Goal: Obtain resource: Download file/media

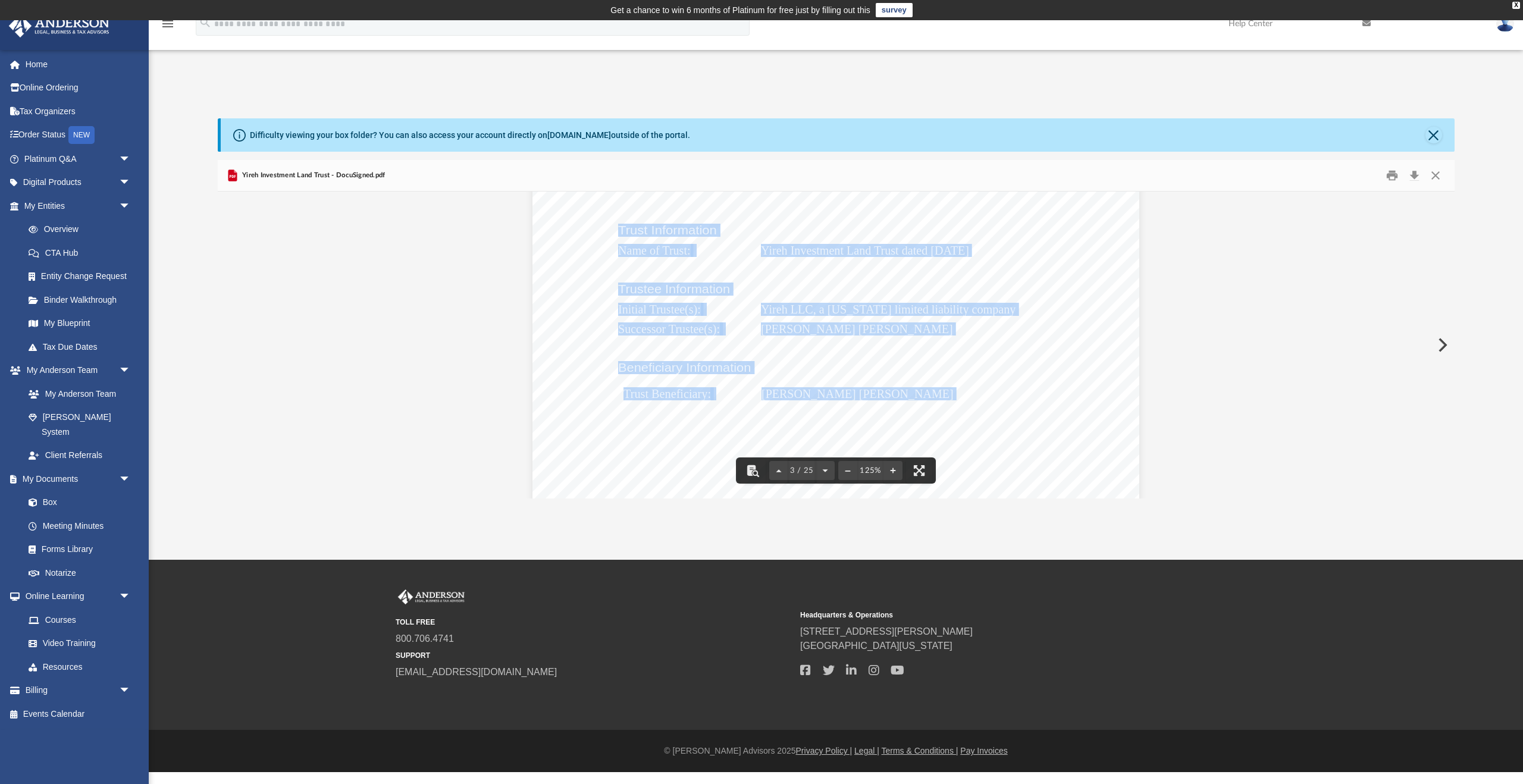
scroll to position [1739, 0]
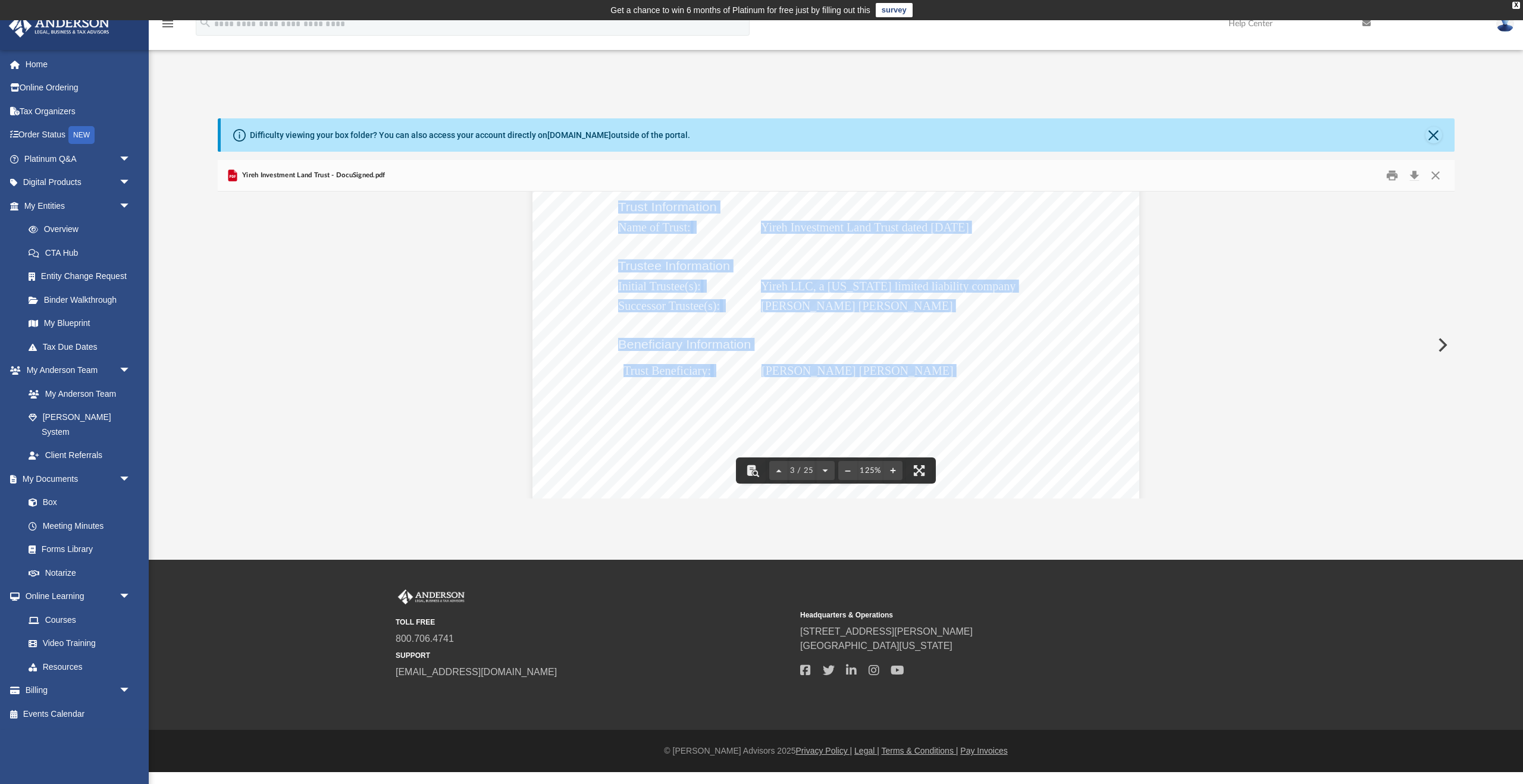
click at [1100, 277] on div "CONFIRMATION OF NAMES AND FIDUCIARIES FOR THE YIREH INVESTMENT LAND TRUST Trust…" at bounding box center [836, 458] width 607 height 785
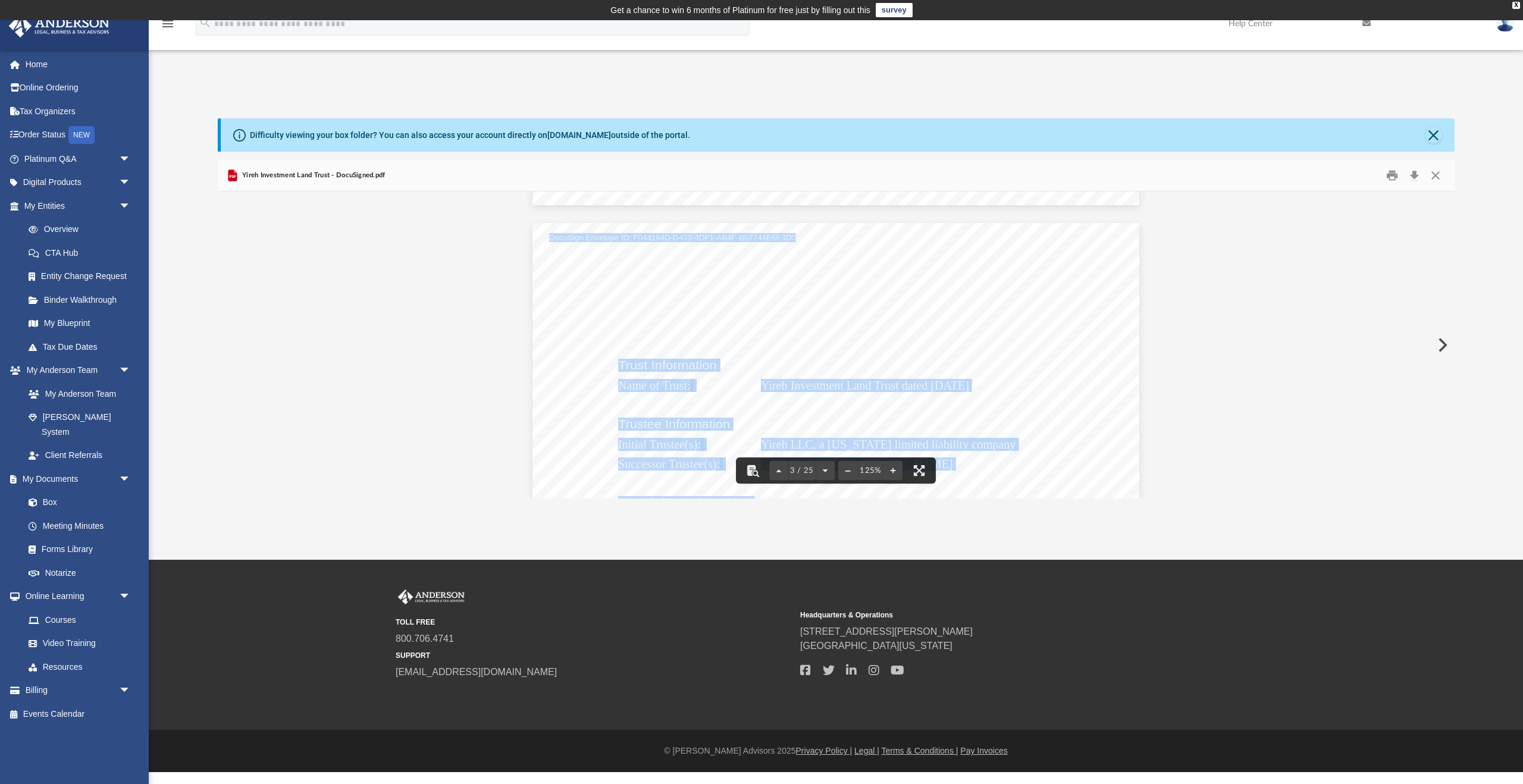
scroll to position [1531, 0]
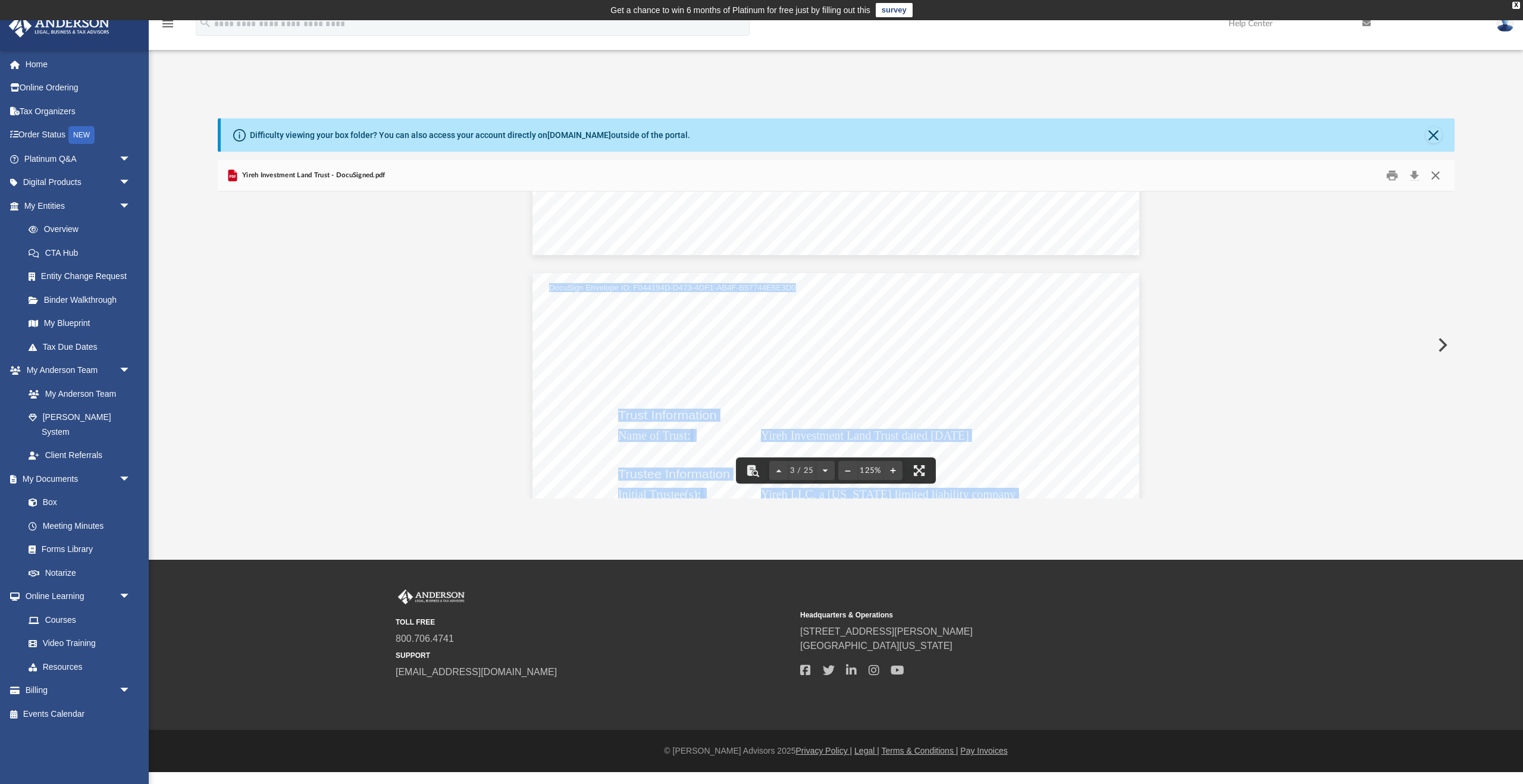
click at [1437, 179] on button "Close" at bounding box center [1436, 176] width 21 height 19
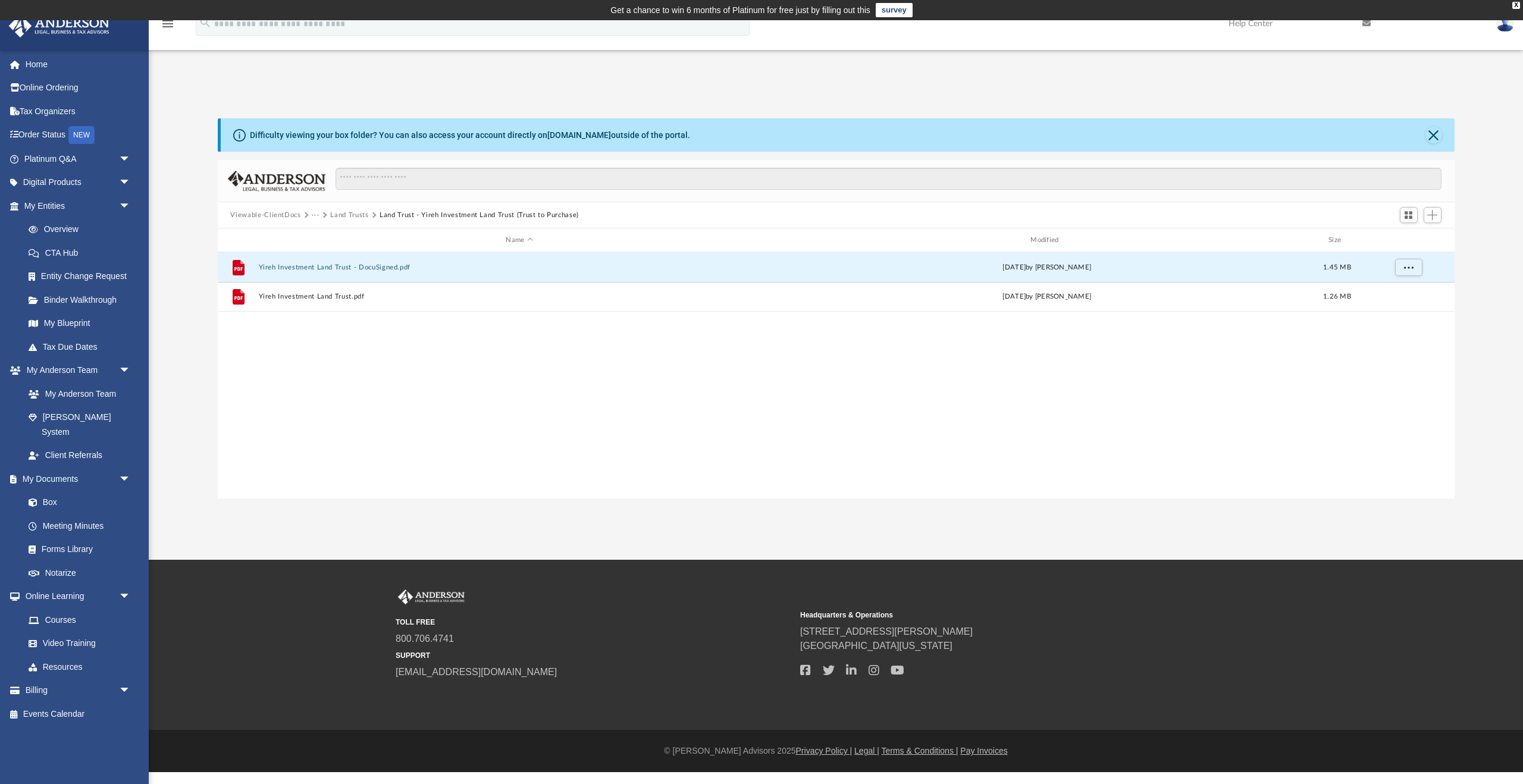
click at [353, 214] on button "Land Trusts" at bounding box center [349, 215] width 38 height 11
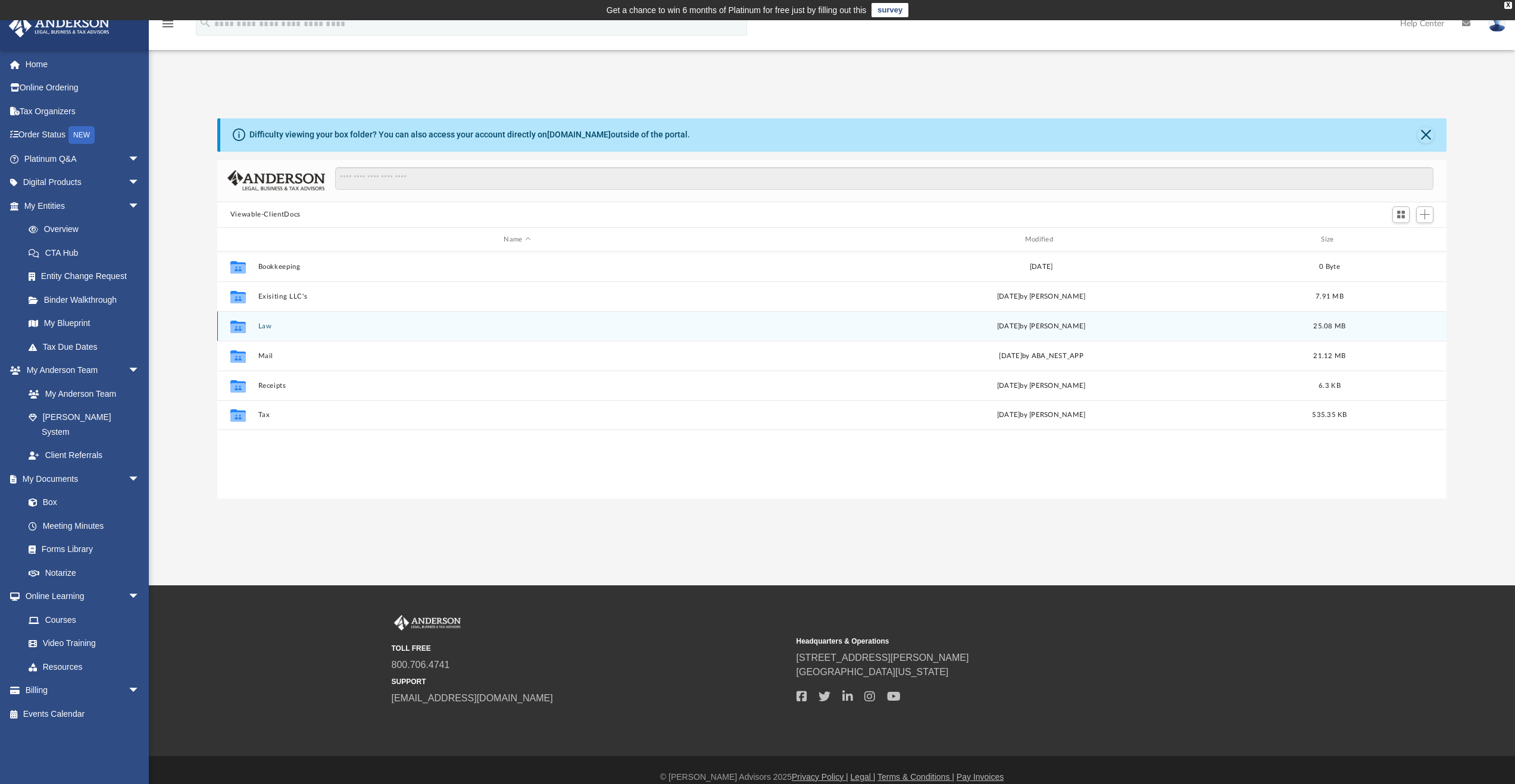
scroll to position [261, 1220]
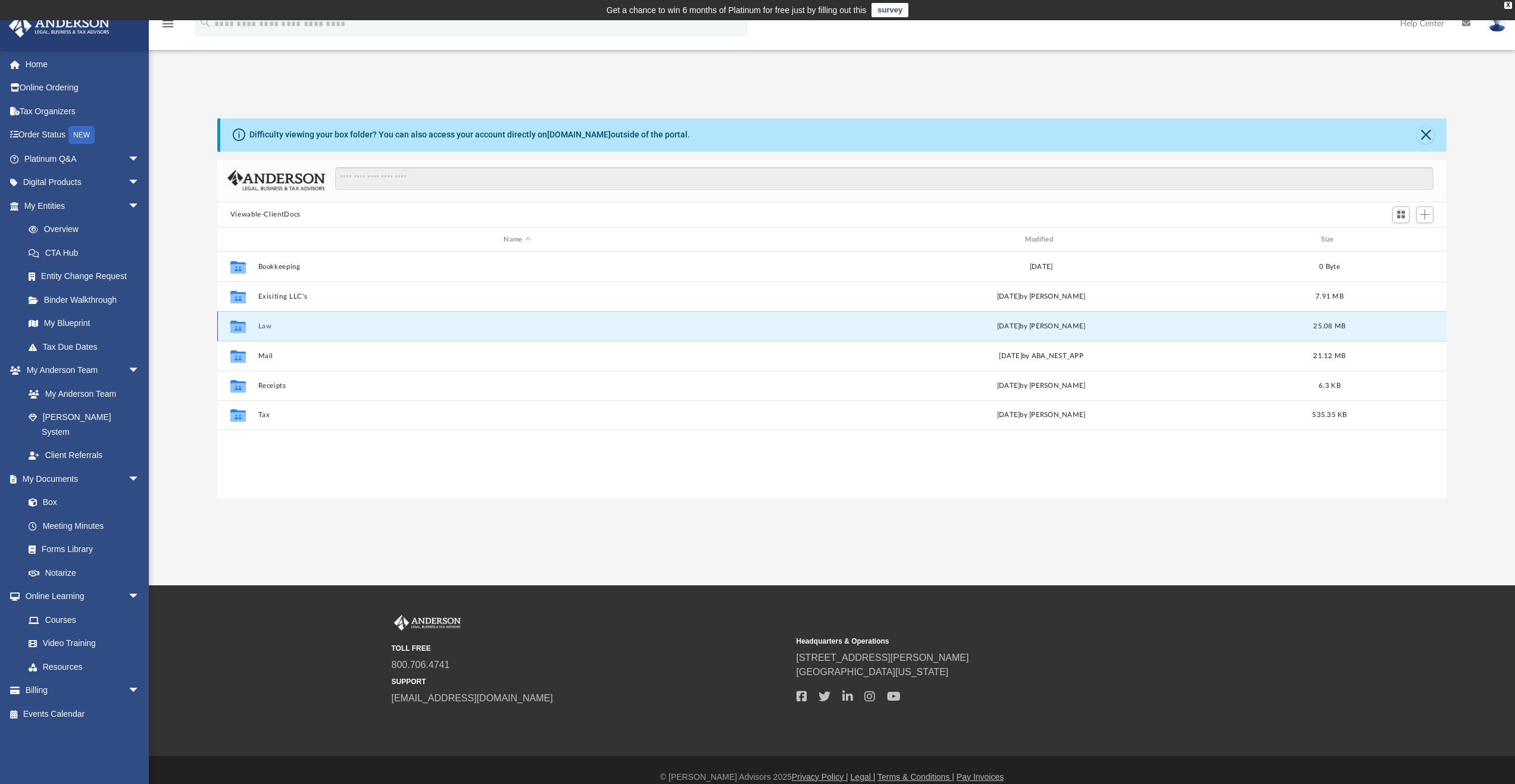
click at [267, 328] on button "Law" at bounding box center [517, 326] width 519 height 8
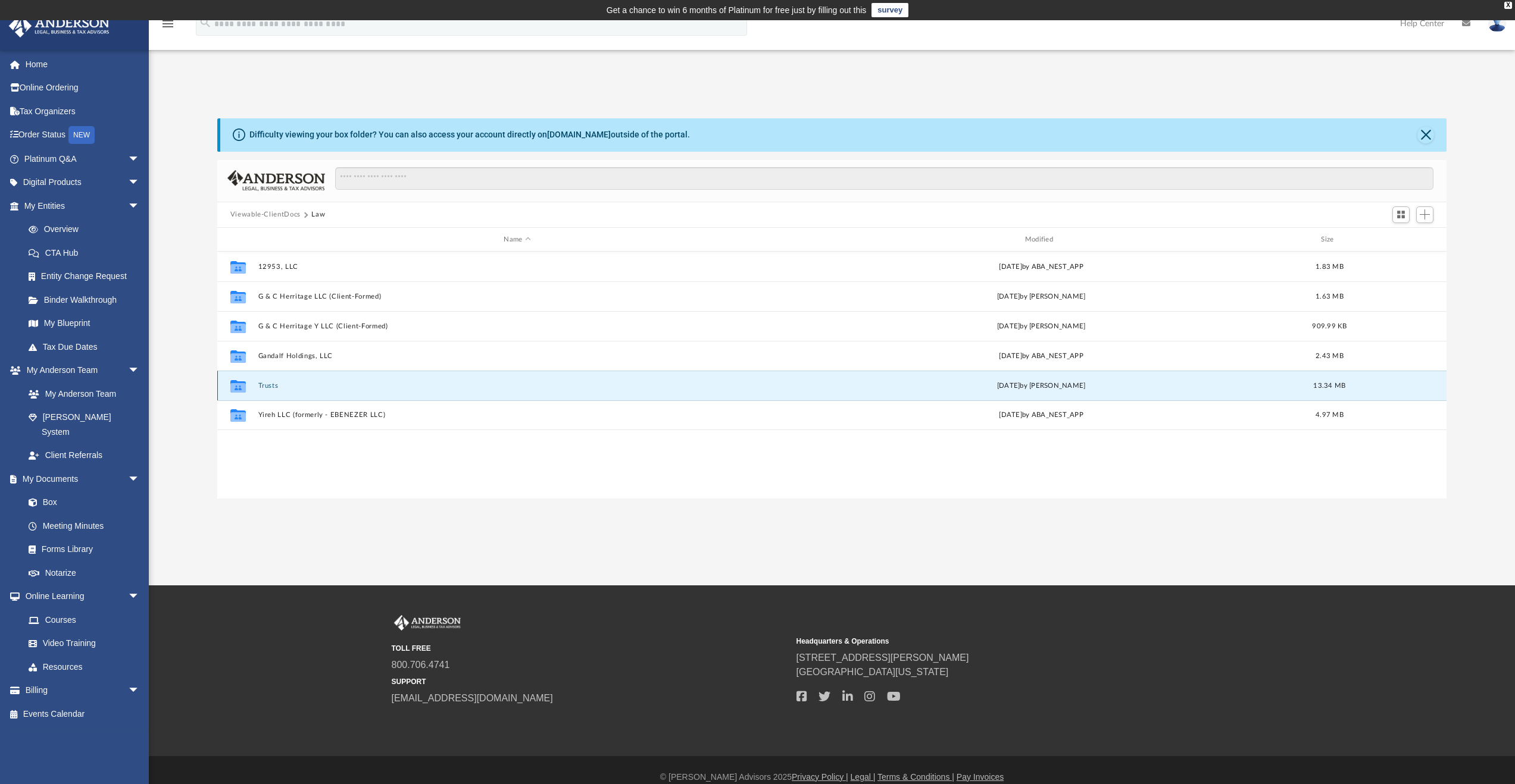
click at [272, 386] on button "Trusts" at bounding box center [517, 386] width 519 height 8
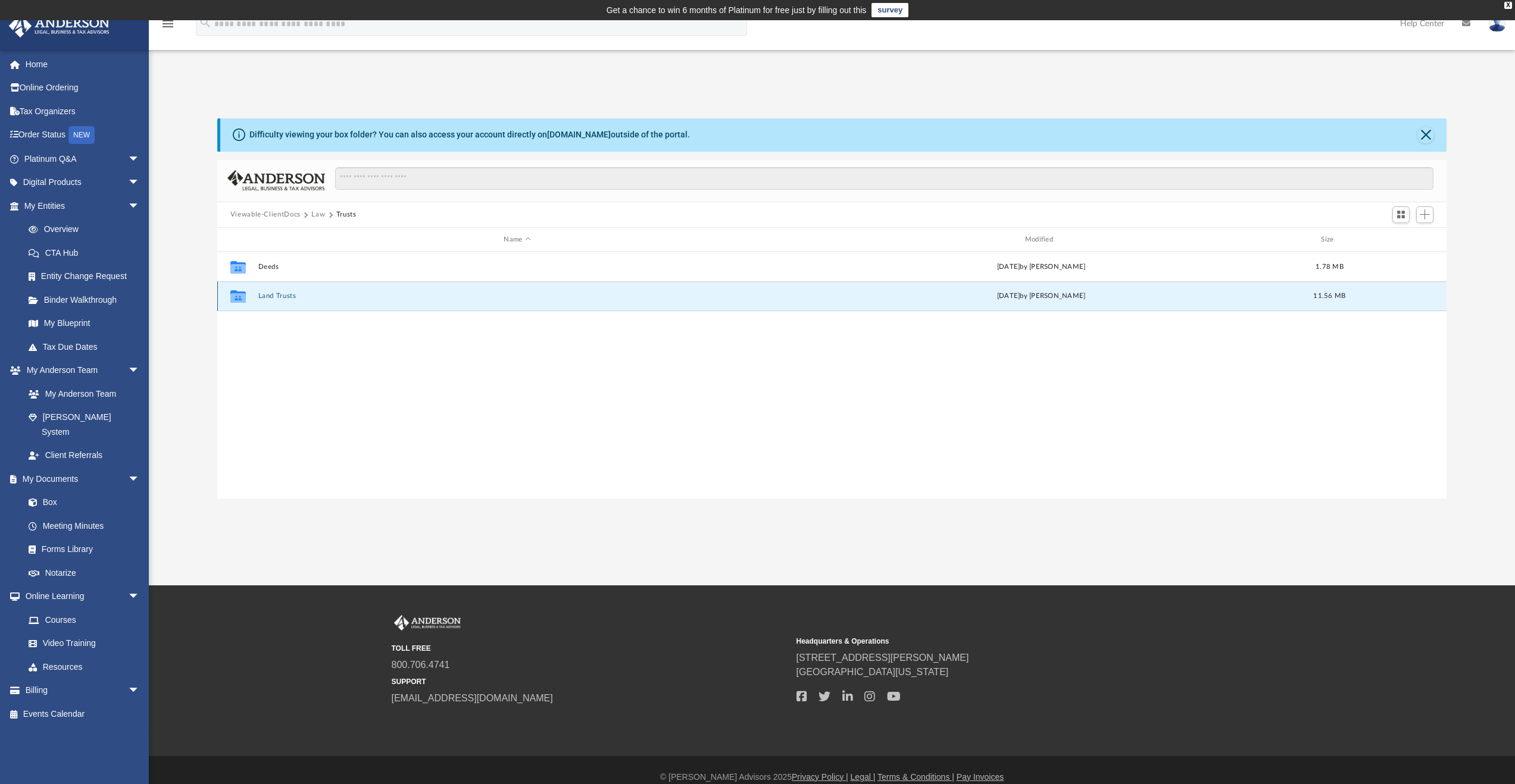
click at [271, 296] on button "Land Trusts" at bounding box center [517, 296] width 519 height 8
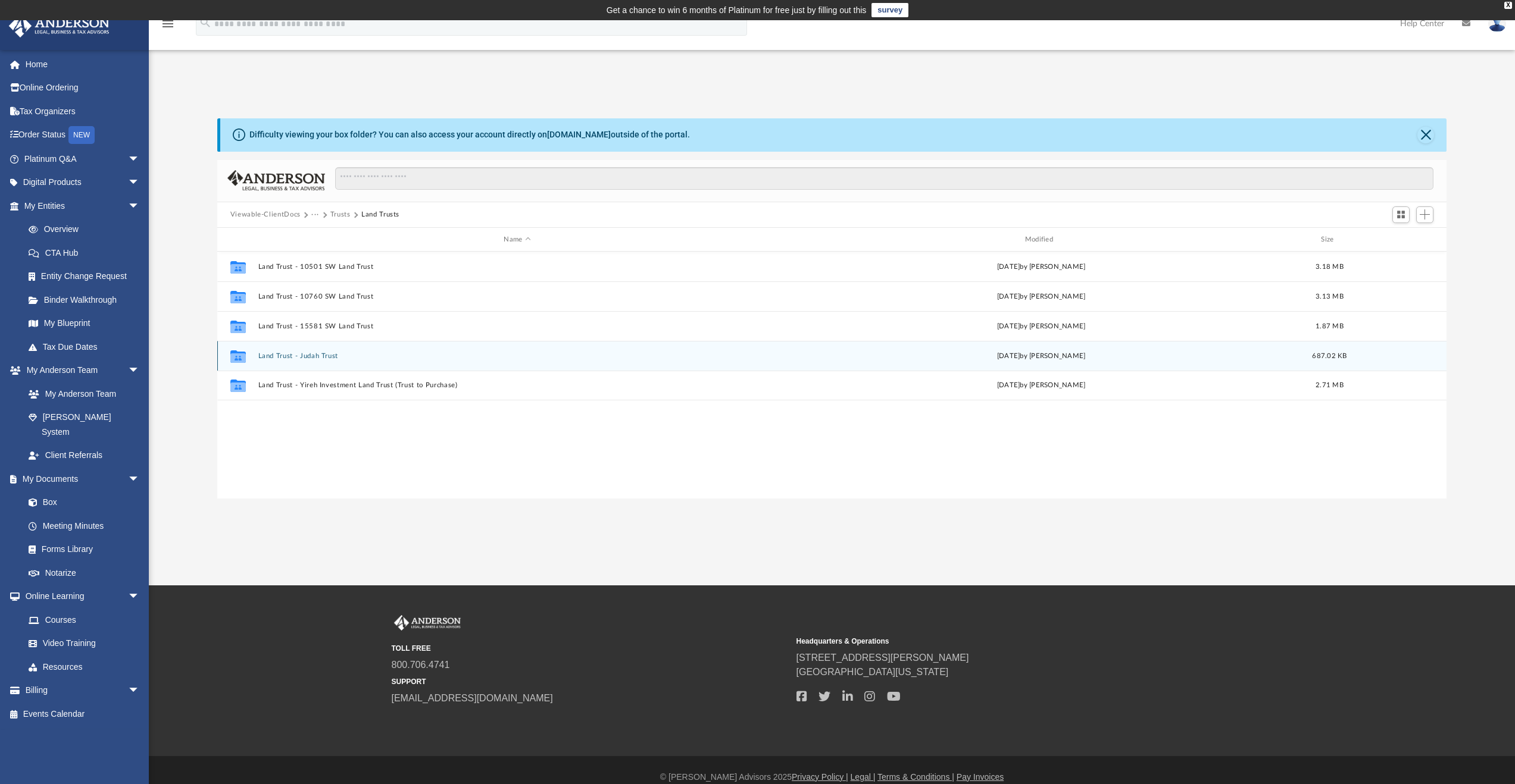
click at [292, 356] on button "Land Trust - Judah Trust" at bounding box center [517, 356] width 519 height 8
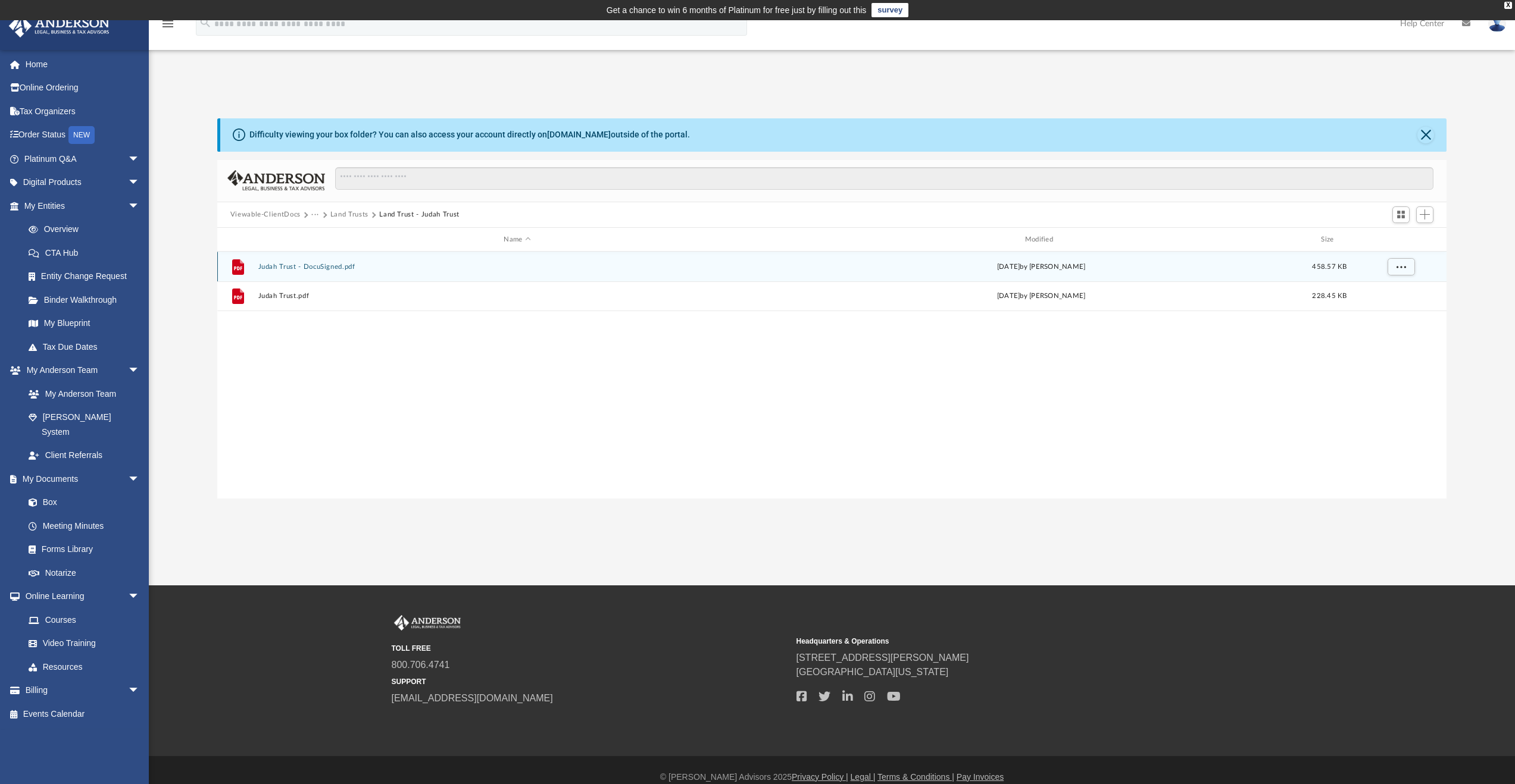
click at [309, 268] on button "Judah Trust - DocuSigned.pdf" at bounding box center [517, 266] width 519 height 8
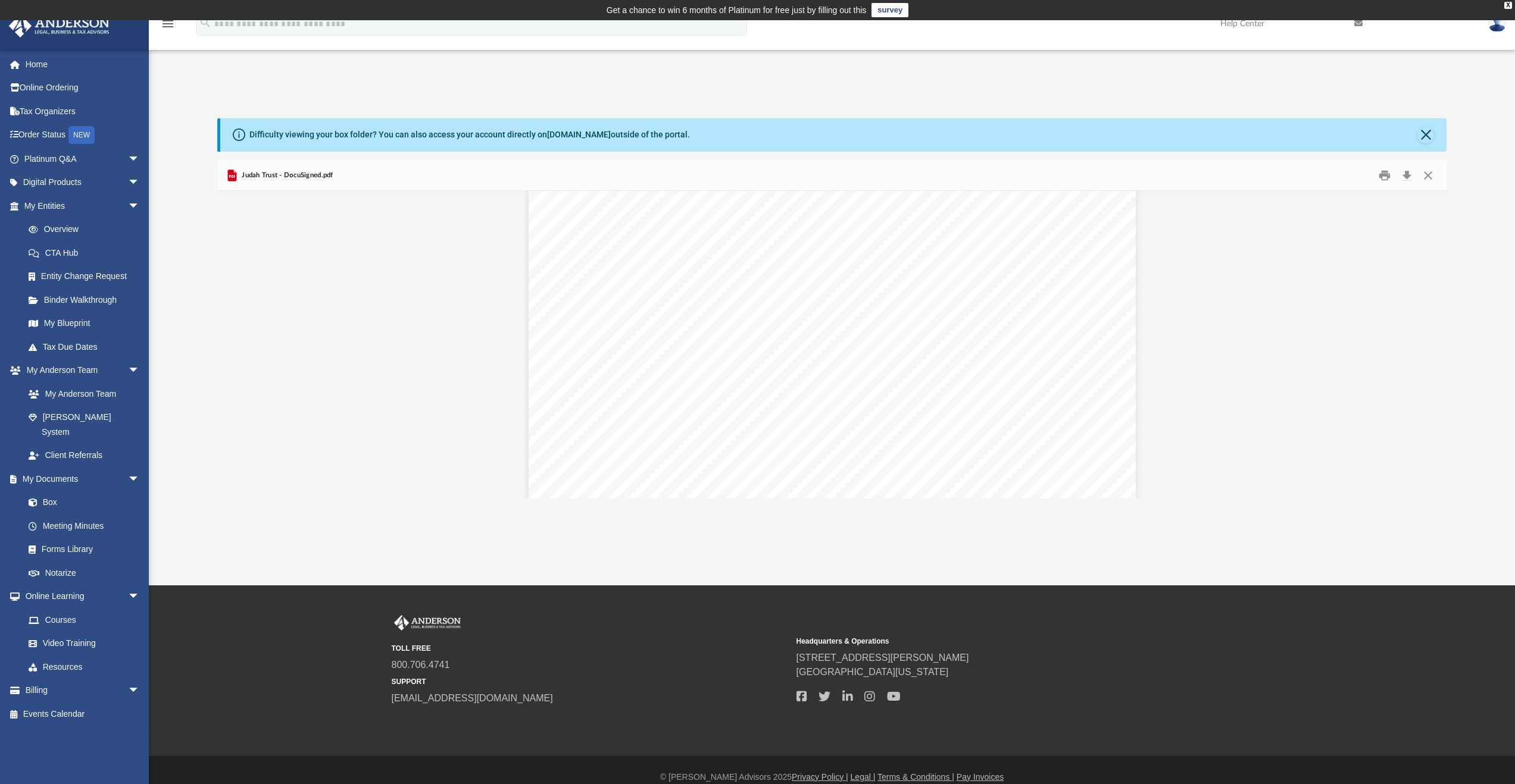
scroll to position [2757, 0]
click at [1423, 177] on button "Close" at bounding box center [1428, 176] width 21 height 19
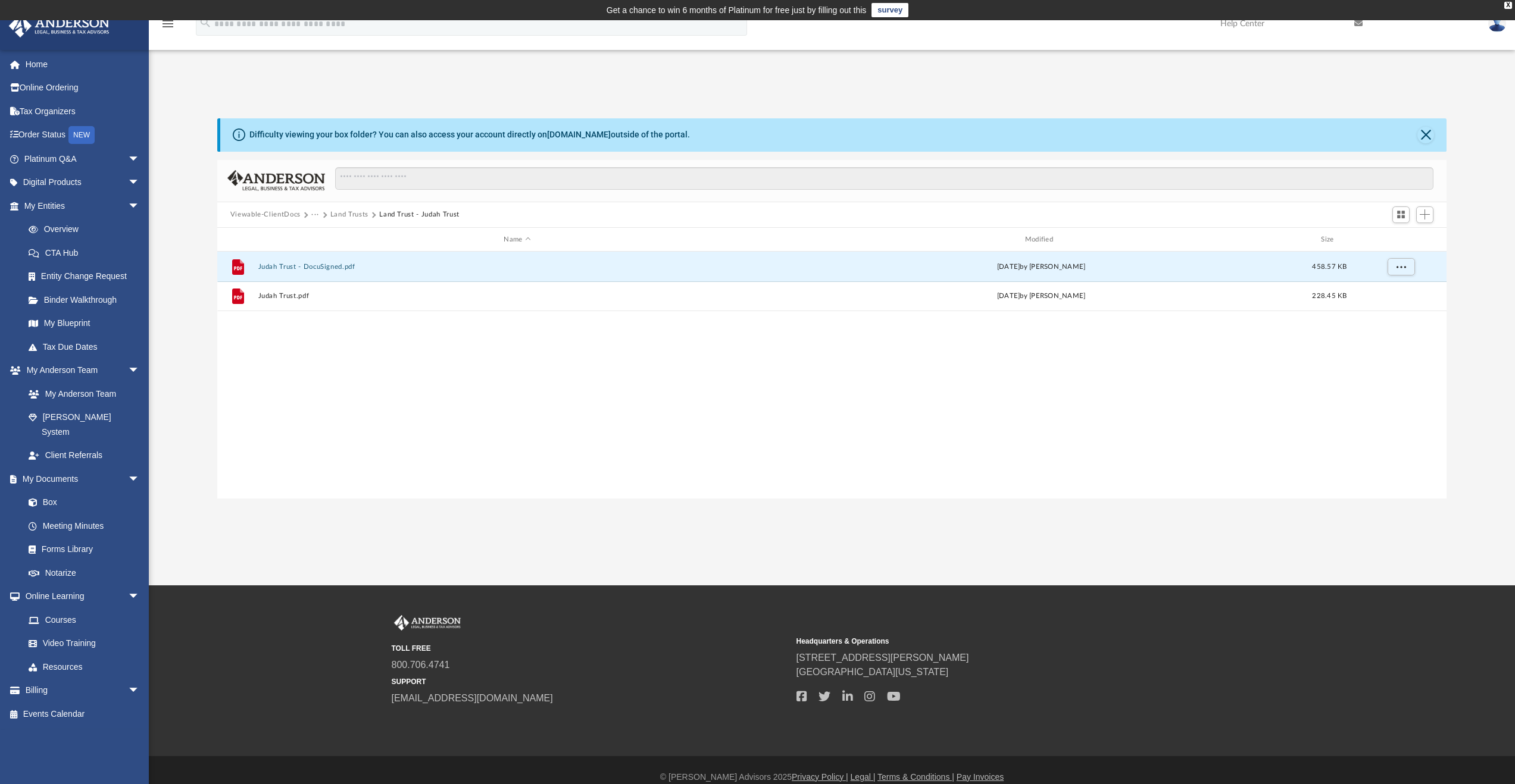
click at [357, 218] on button "Land Trusts" at bounding box center [349, 214] width 38 height 11
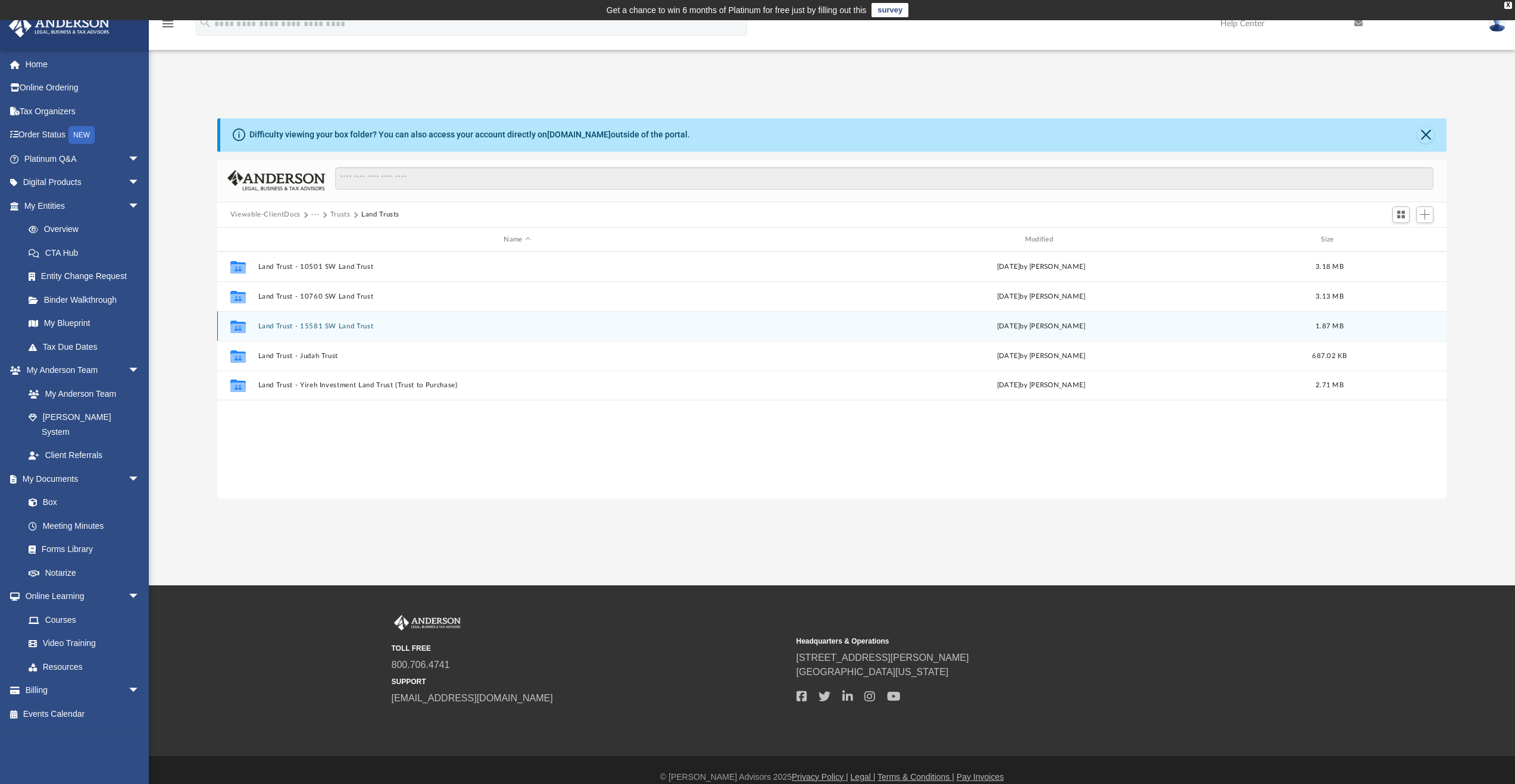
click at [334, 328] on button "Land Trust - 15581 SW Land Trust" at bounding box center [517, 326] width 519 height 8
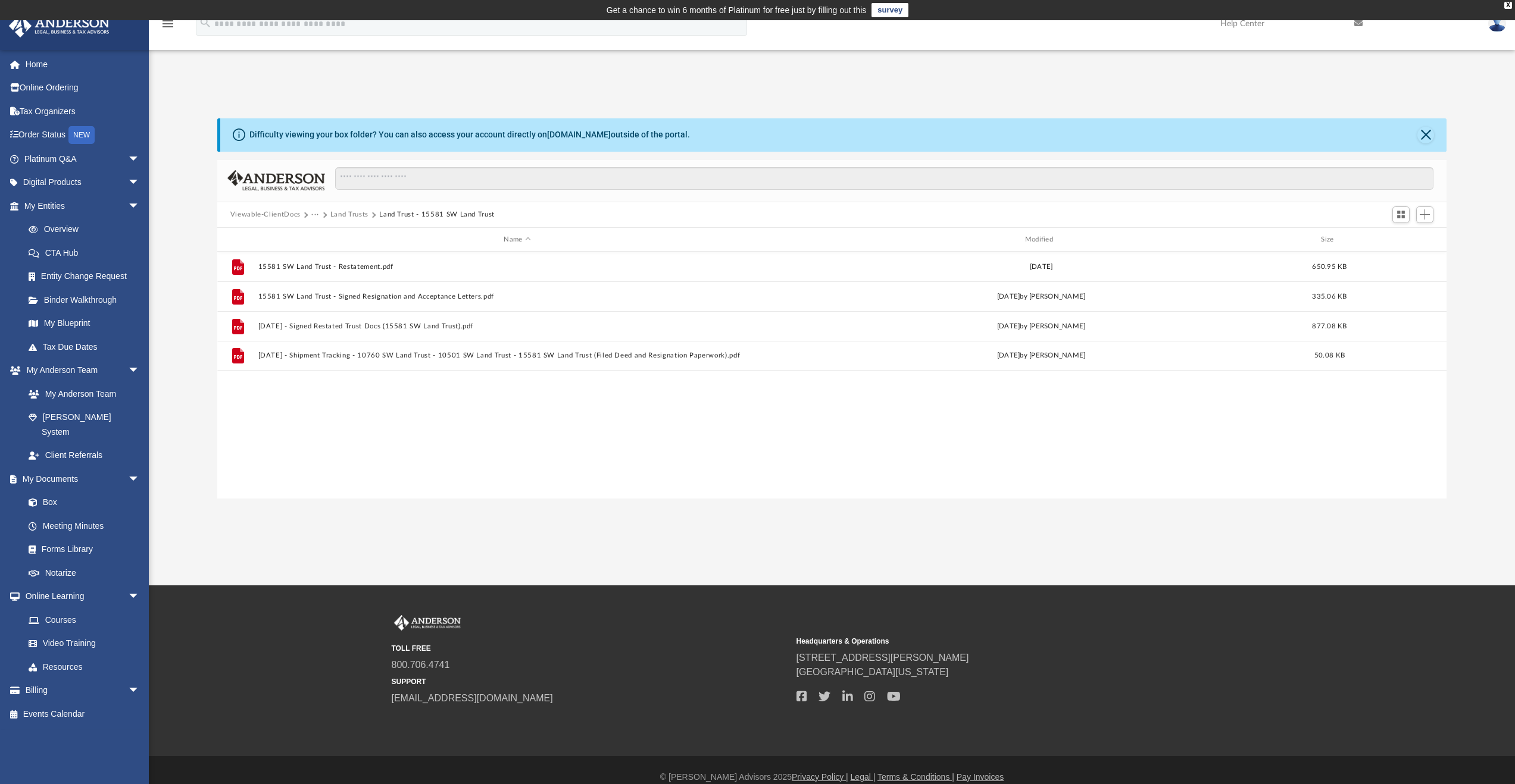
click at [357, 208] on div "Viewable-ClientDocs ··· Land Trusts Land Trust - 15581 SW Land Trust" at bounding box center [832, 215] width 1230 height 26
click at [354, 216] on button "Land Trusts" at bounding box center [349, 214] width 38 height 11
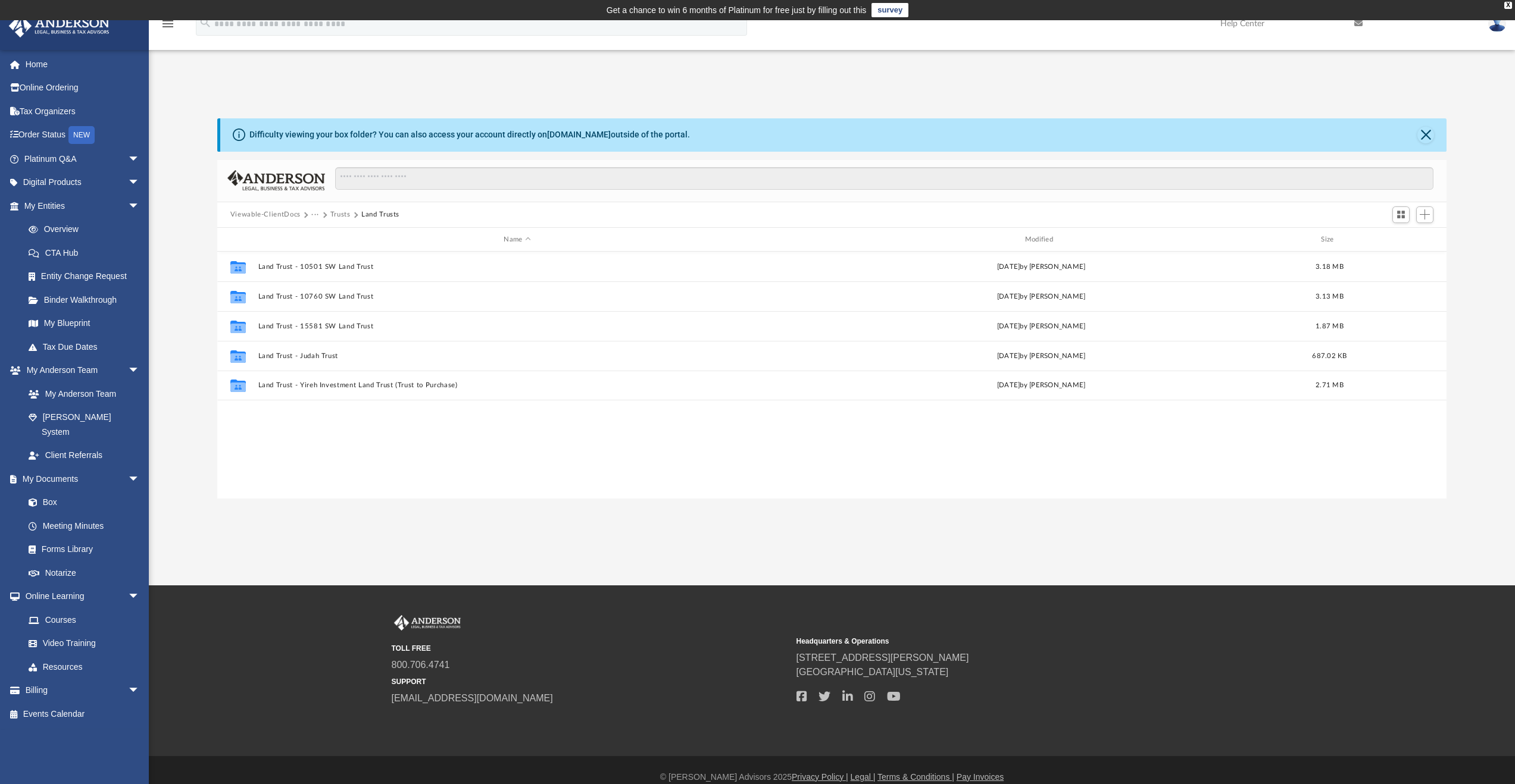
click at [339, 214] on button "Trusts" at bounding box center [341, 214] width 20 height 11
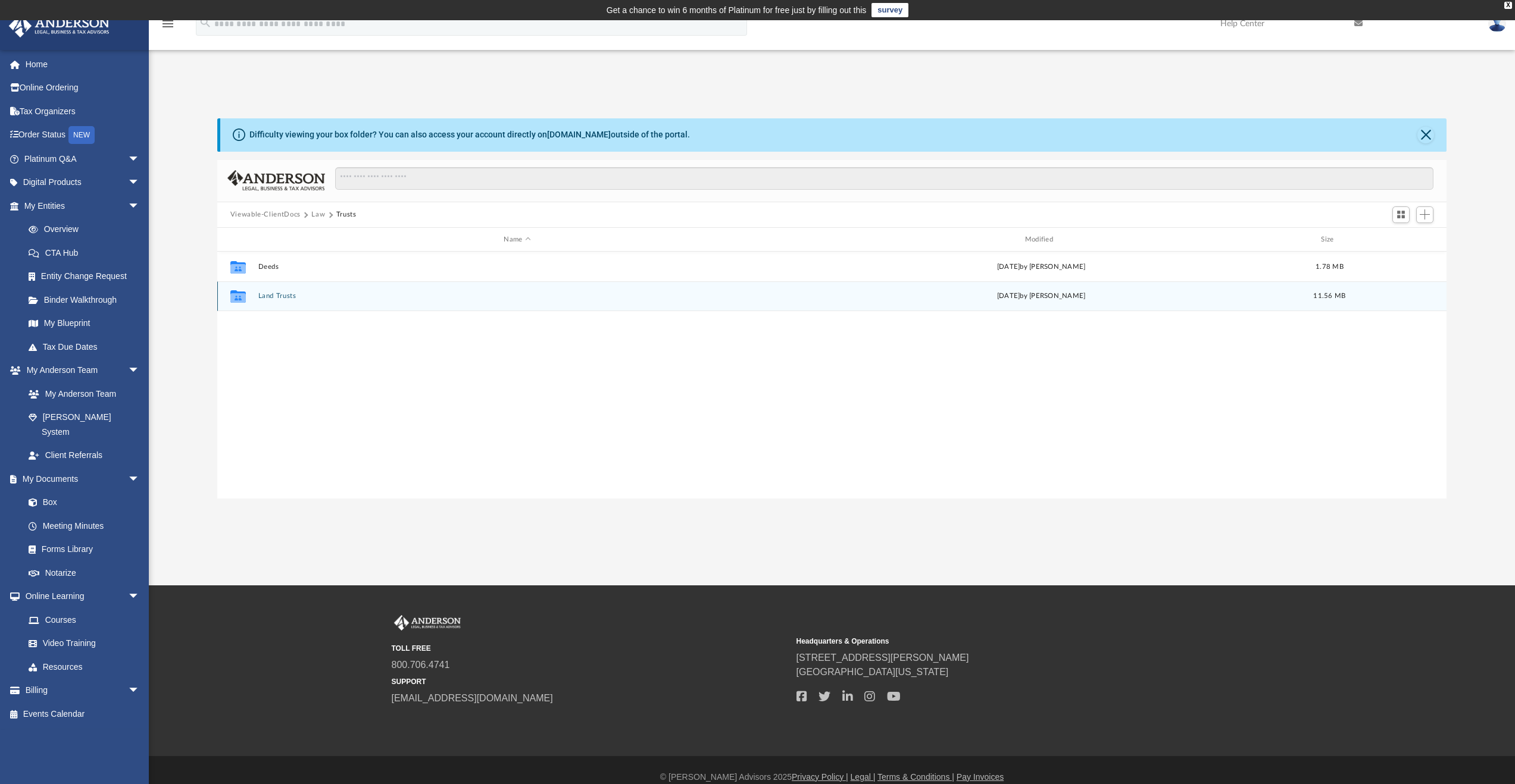
click at [283, 302] on div "Collaborated Folder Land Trusts [DATE] by [PERSON_NAME] 11.56 MB" at bounding box center [832, 296] width 1230 height 30
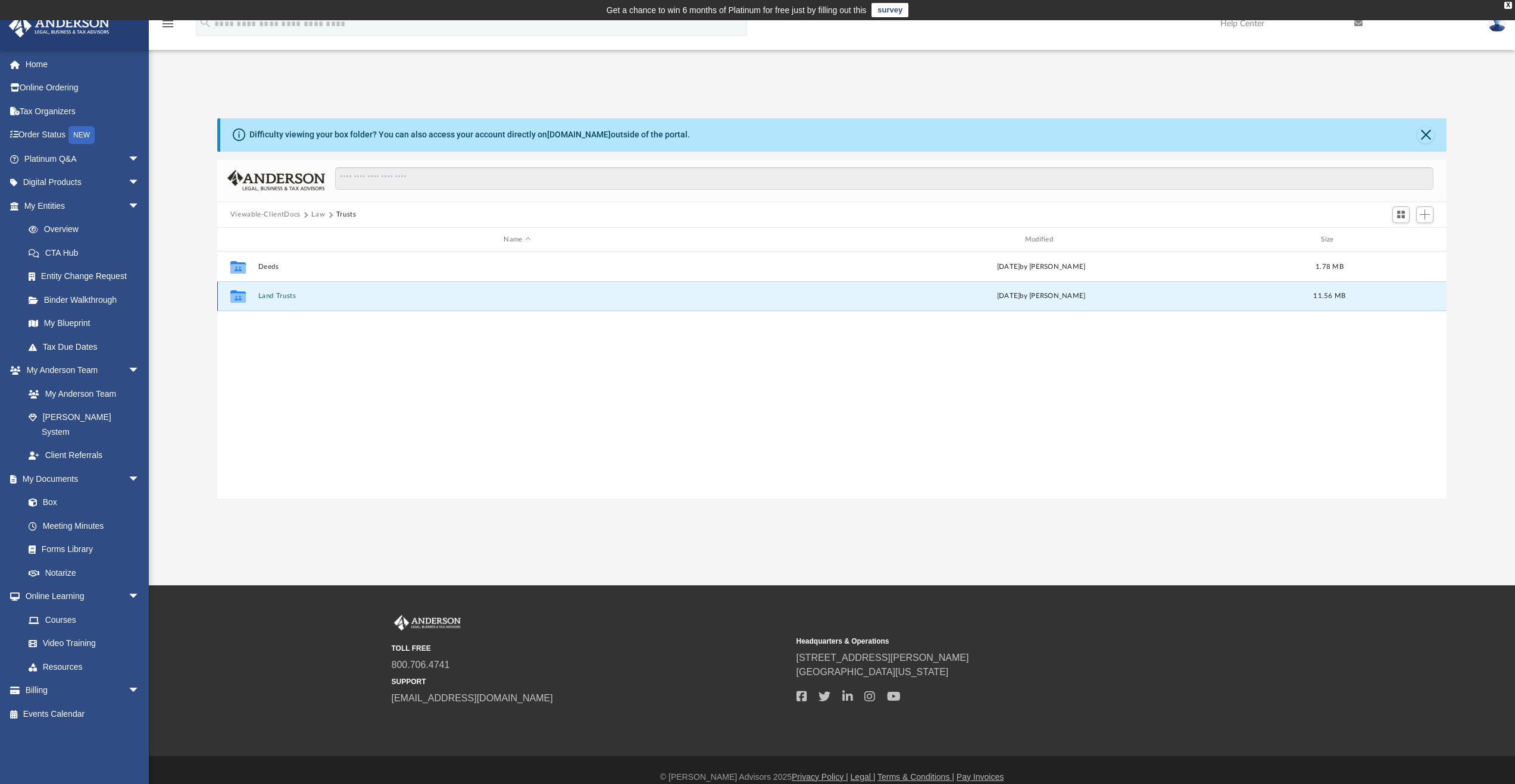
click at [285, 295] on button "Land Trusts" at bounding box center [517, 296] width 519 height 8
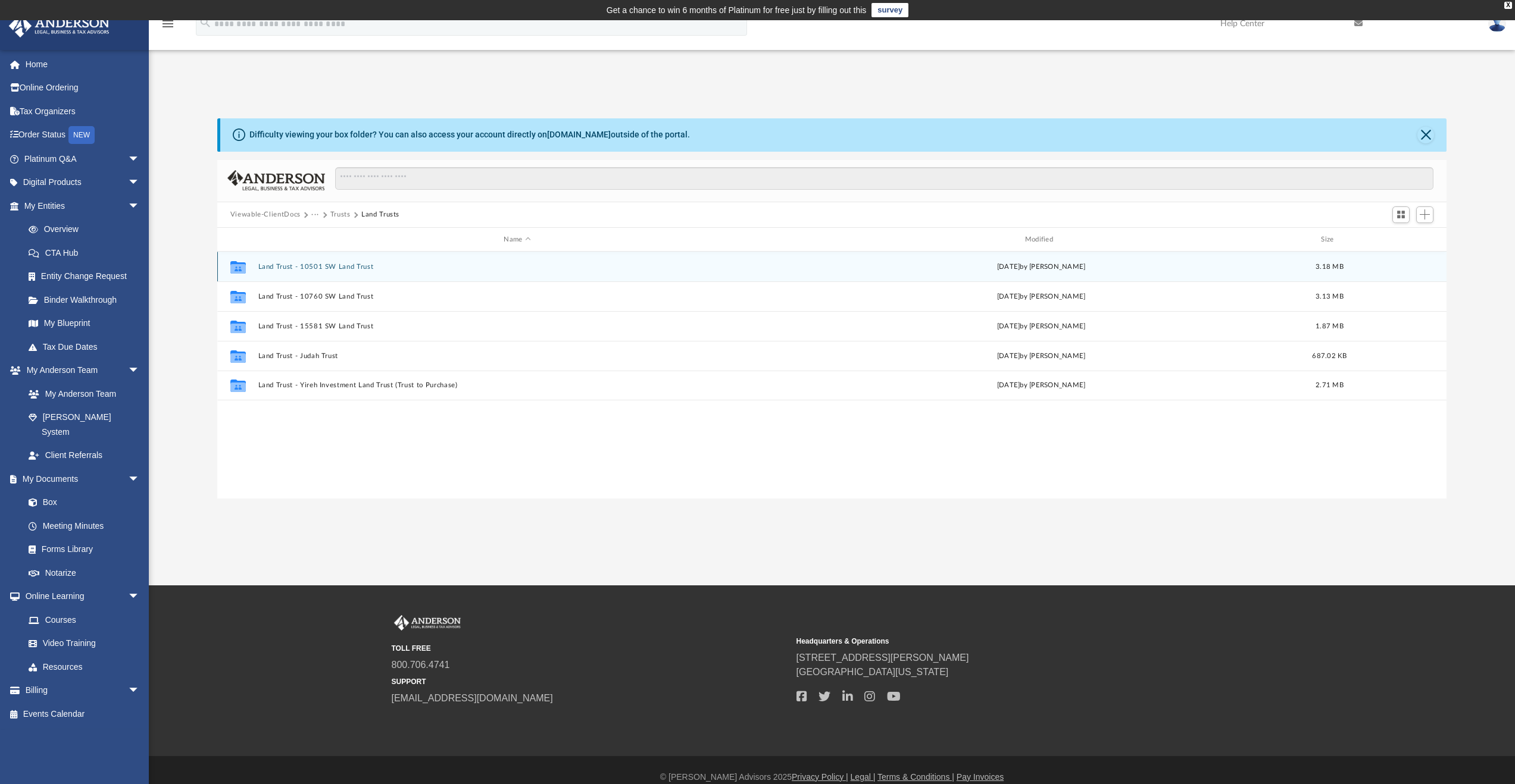
click at [328, 266] on button "Land Trust - 10501 SW Land Trust" at bounding box center [517, 266] width 519 height 8
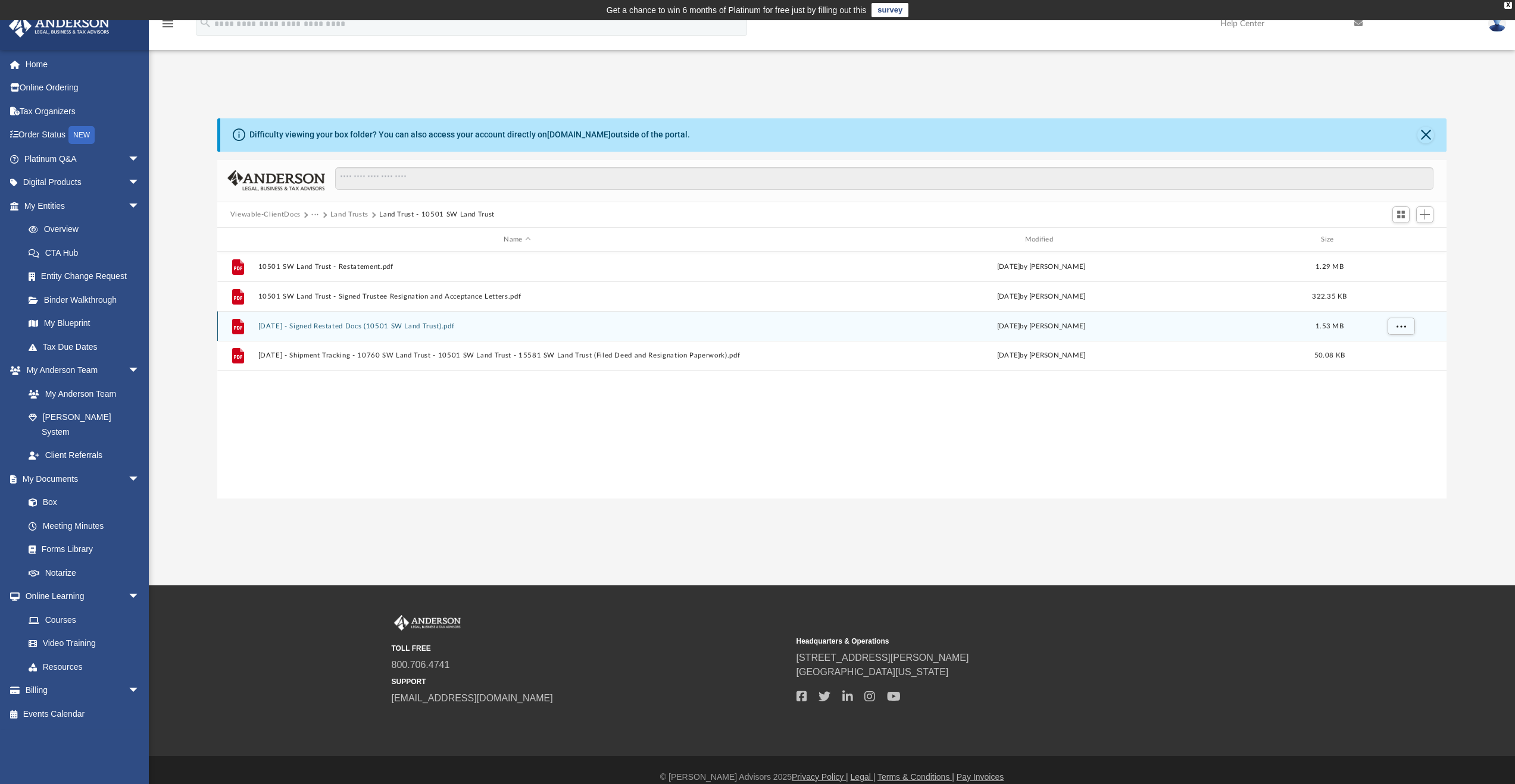
click at [399, 327] on button "[DATE] - Signed Restated Docs (10501 SW Land Trust).pdf" at bounding box center [517, 326] width 519 height 8
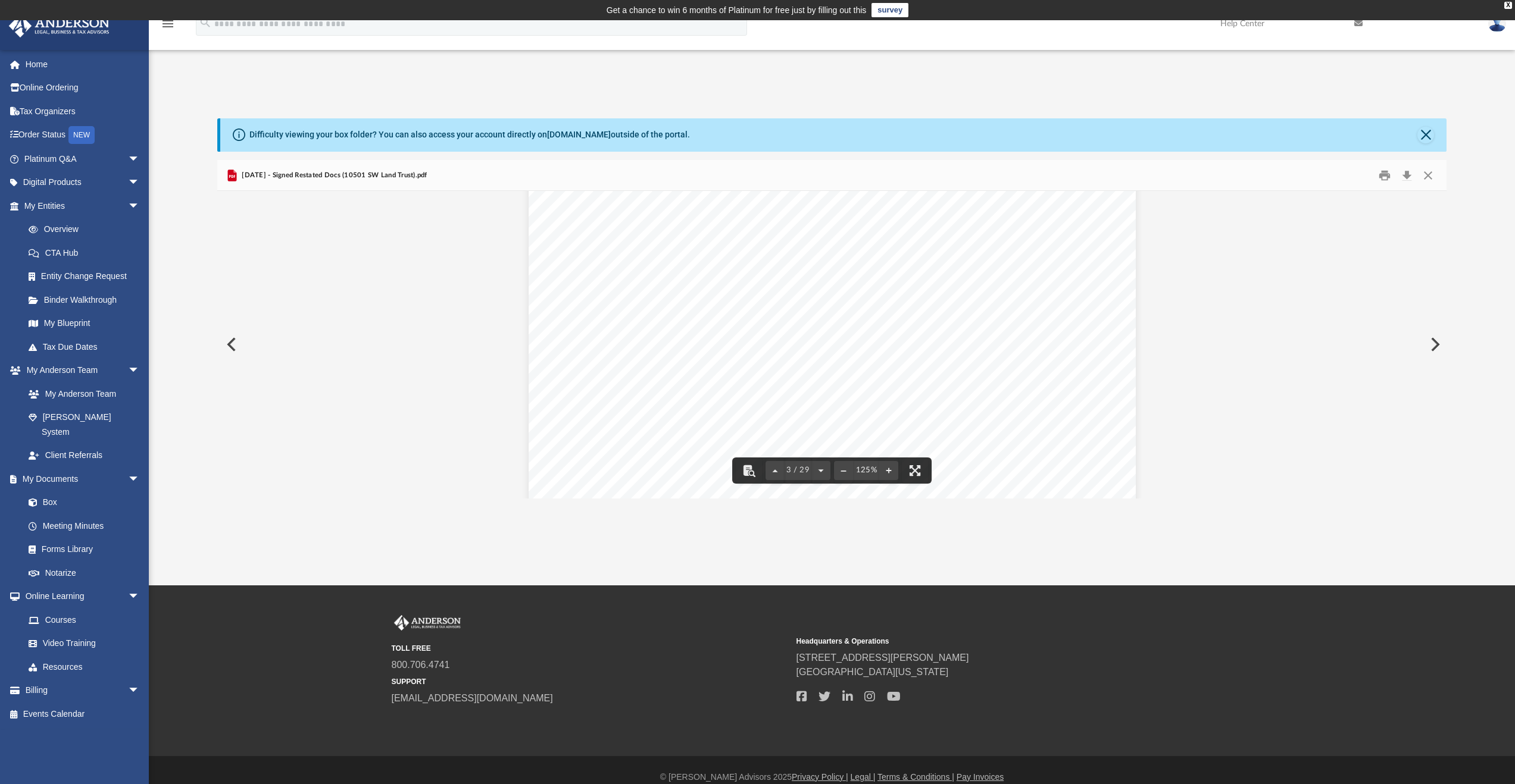
scroll to position [1733, 0]
click at [1431, 177] on button "Close" at bounding box center [1428, 176] width 21 height 19
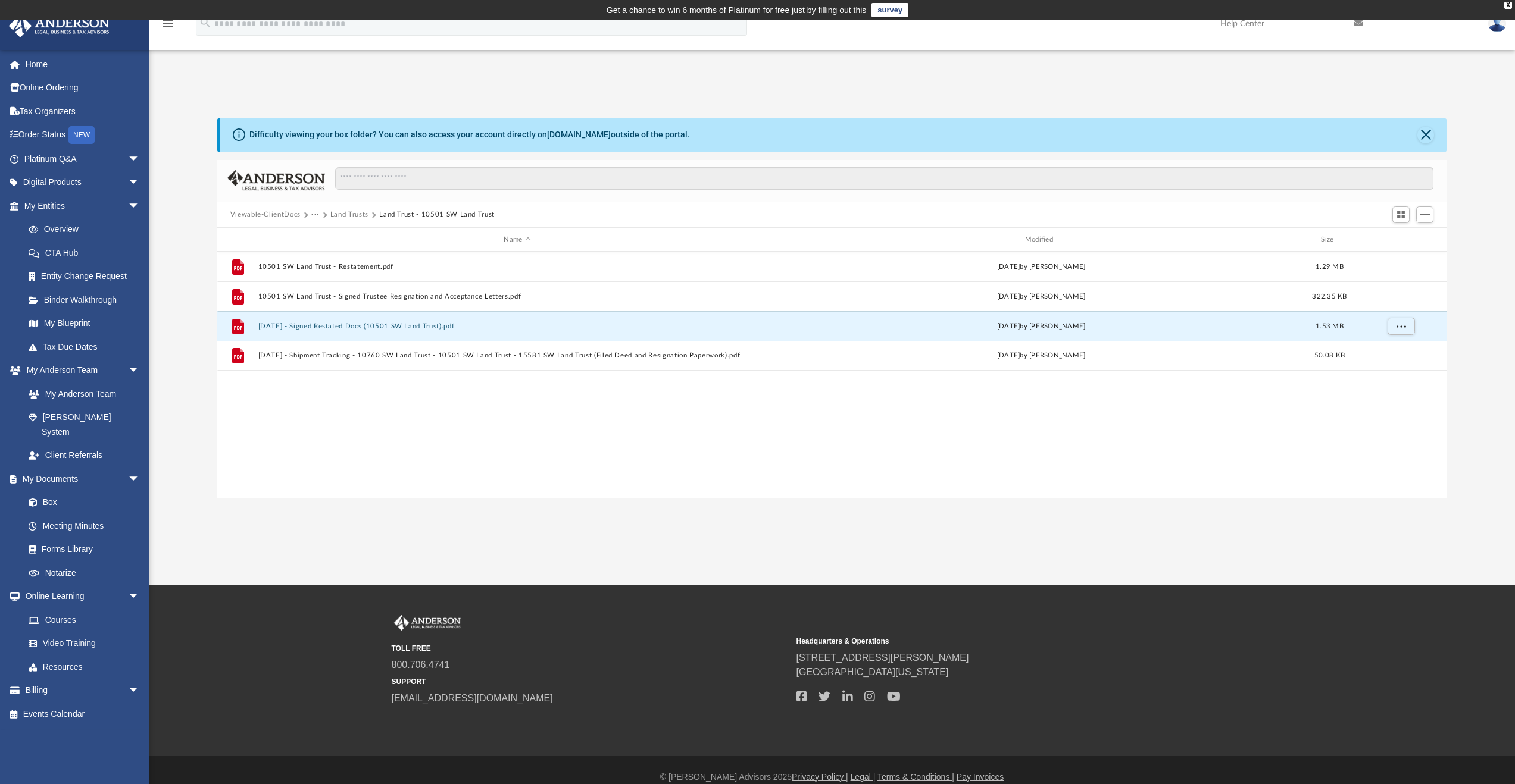
click at [349, 217] on button "Land Trusts" at bounding box center [349, 214] width 38 height 11
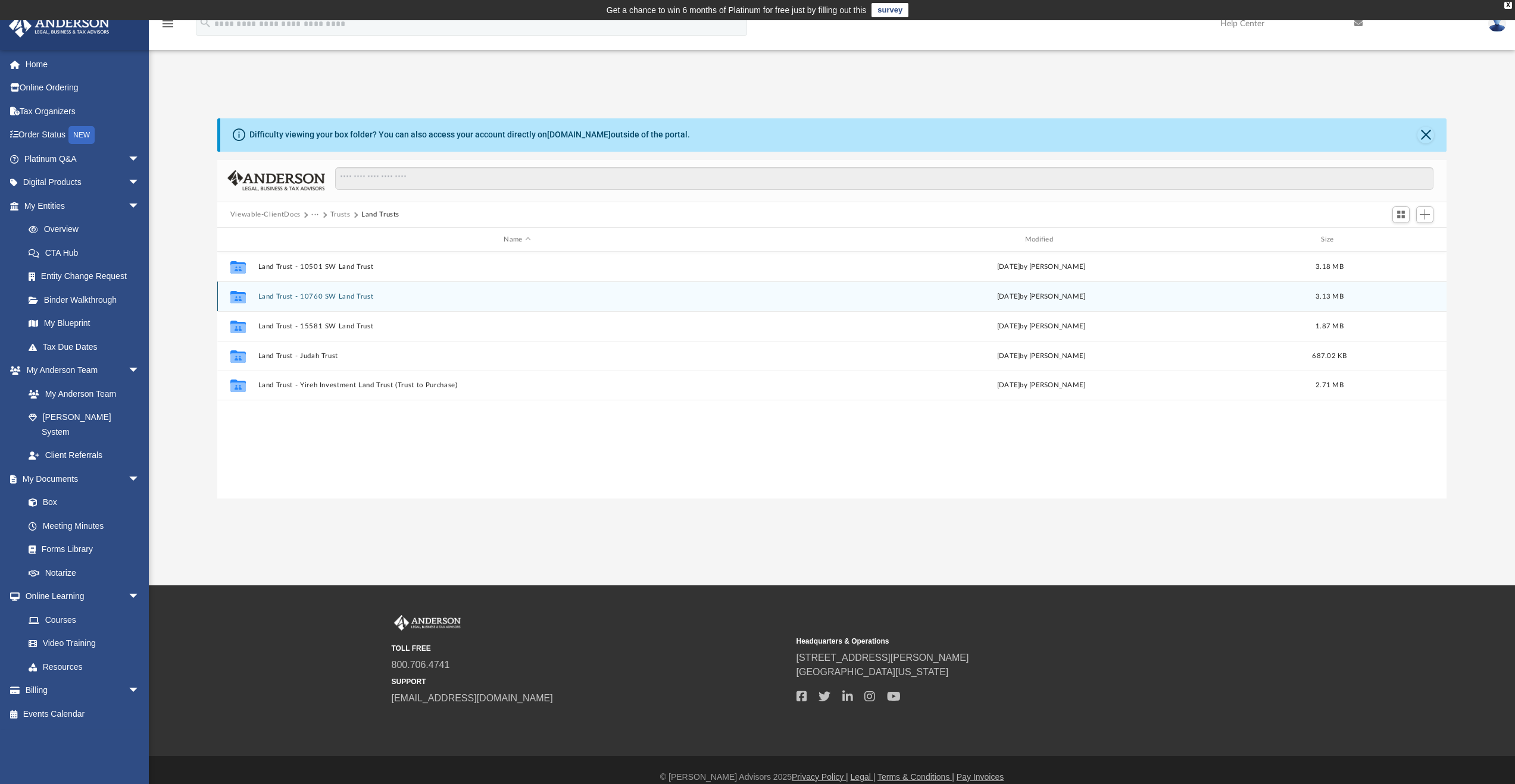
click at [339, 293] on button "Land Trust - 10760 SW Land Trust" at bounding box center [517, 296] width 519 height 8
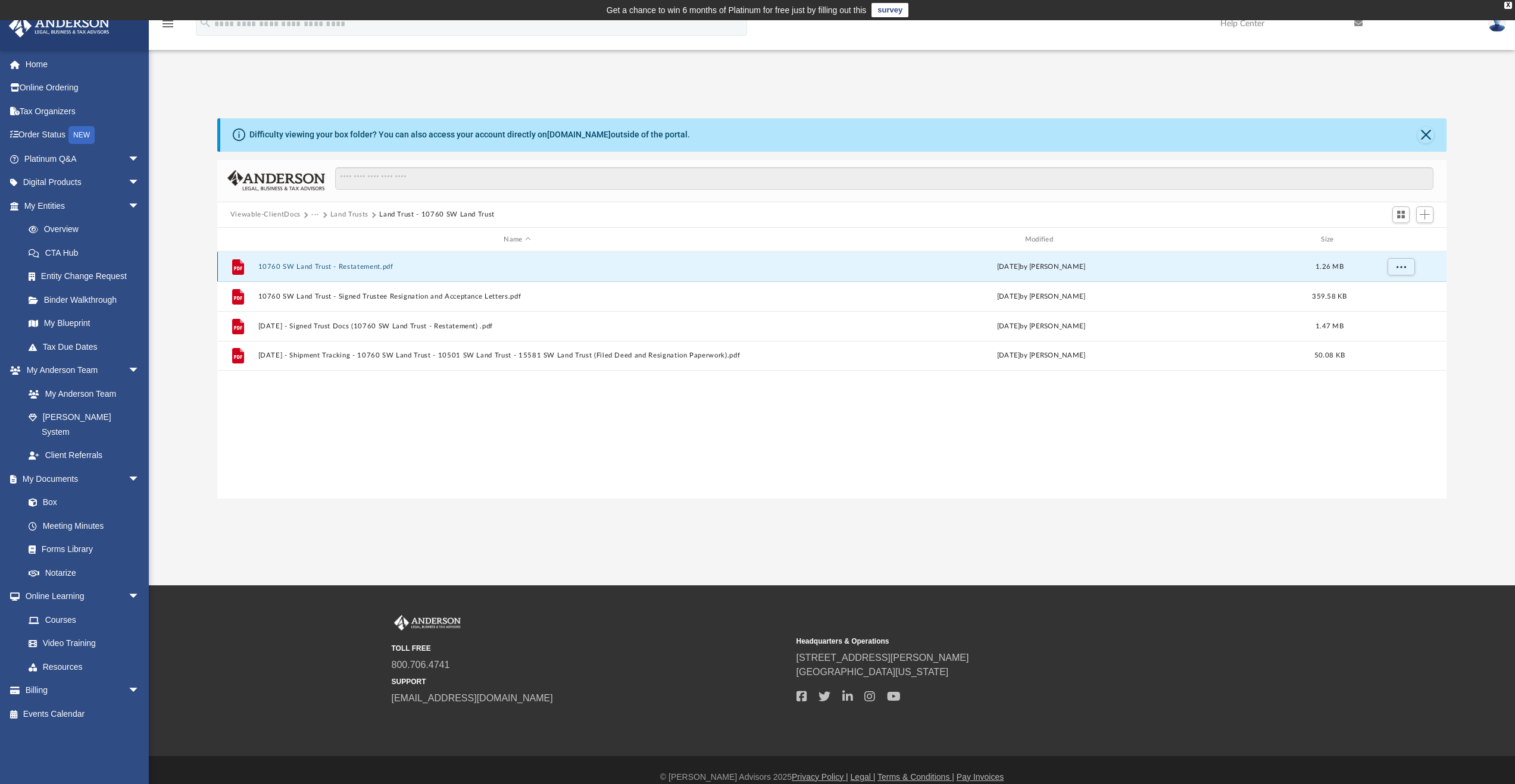
click at [359, 266] on button "10760 SW Land Trust - Restatement.pdf" at bounding box center [517, 266] width 519 height 8
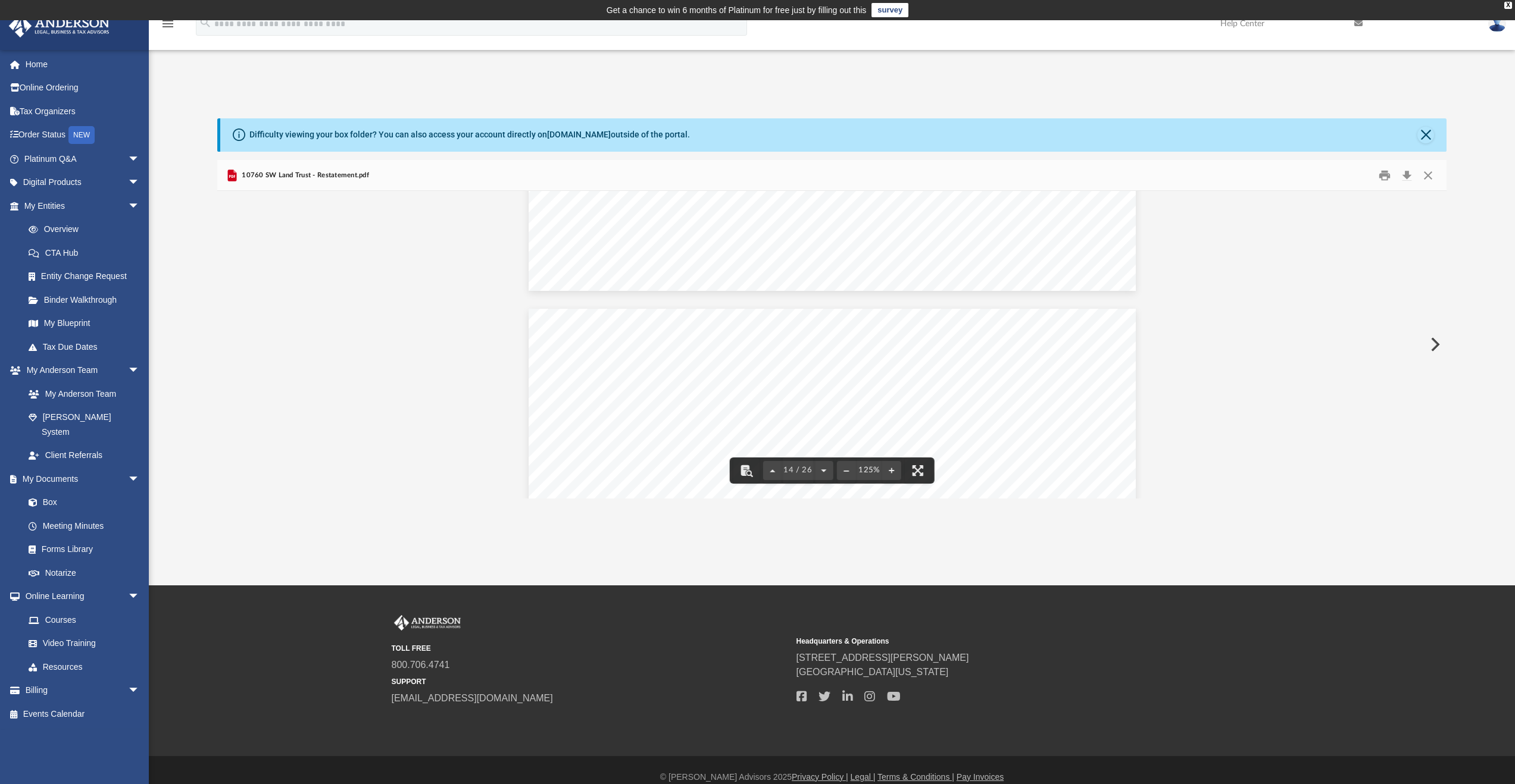
scroll to position [10298, 0]
drag, startPoint x: 1441, startPoint y: 345, endPoint x: 1446, endPoint y: 236, distance: 109.1
click at [1446, 236] on div "Difficulty viewing your box folder? You can also access your account directly o…" at bounding box center [831, 308] width 1366 height 381
click at [1431, 177] on button "Close" at bounding box center [1428, 176] width 21 height 19
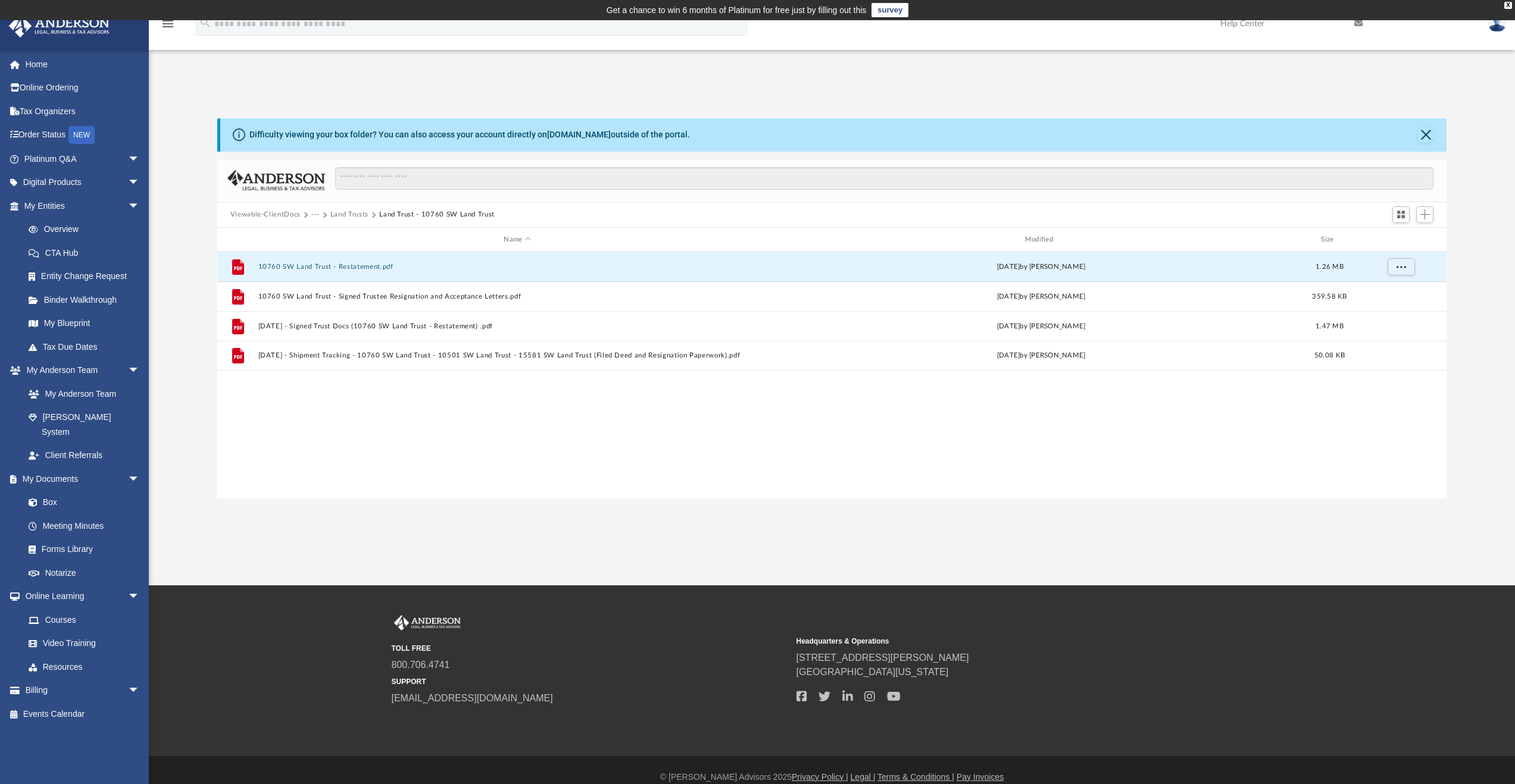
click at [356, 218] on button "Land Trusts" at bounding box center [349, 214] width 38 height 11
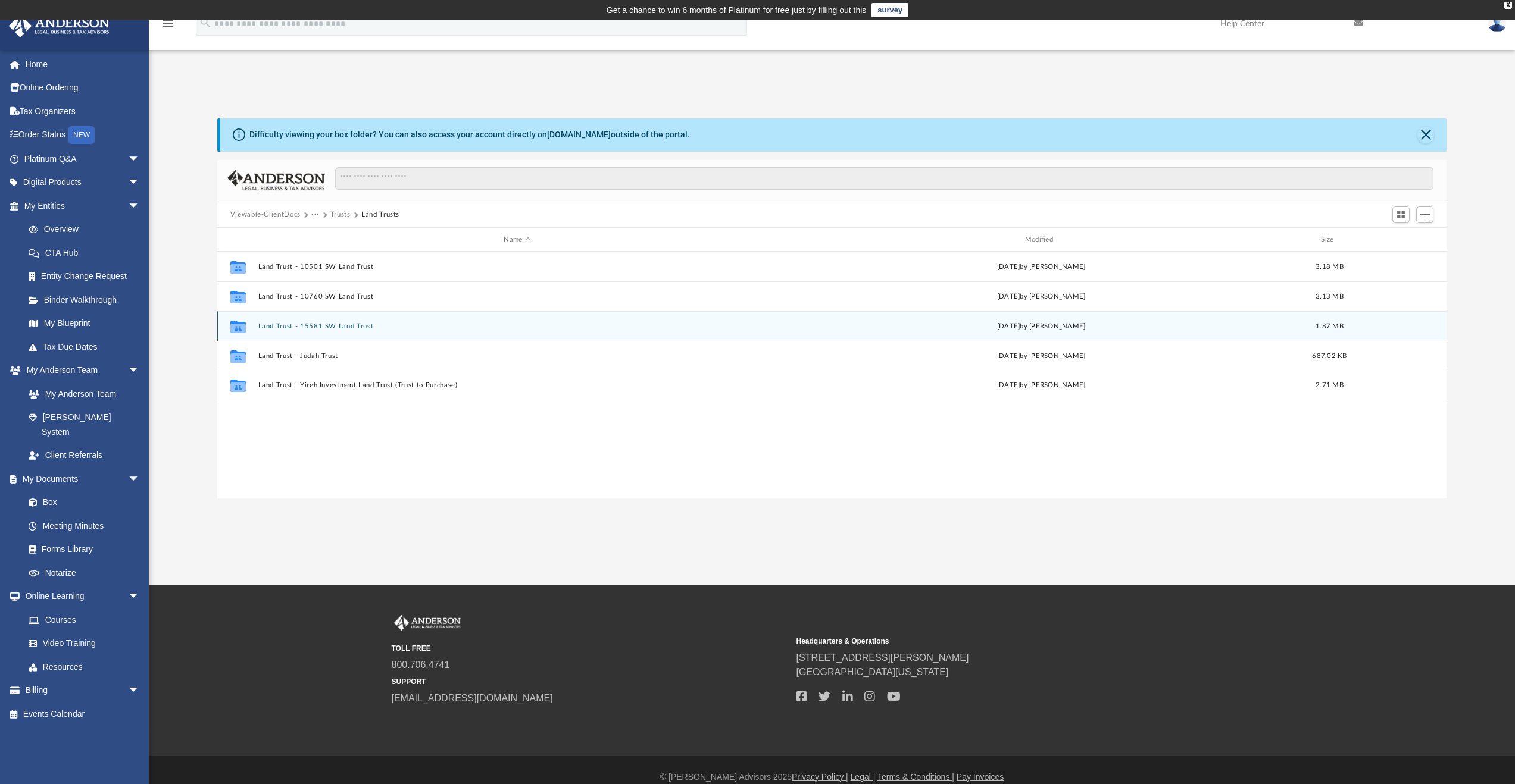
click at [349, 328] on button "Land Trust - 15581 SW Land Trust" at bounding box center [517, 326] width 519 height 8
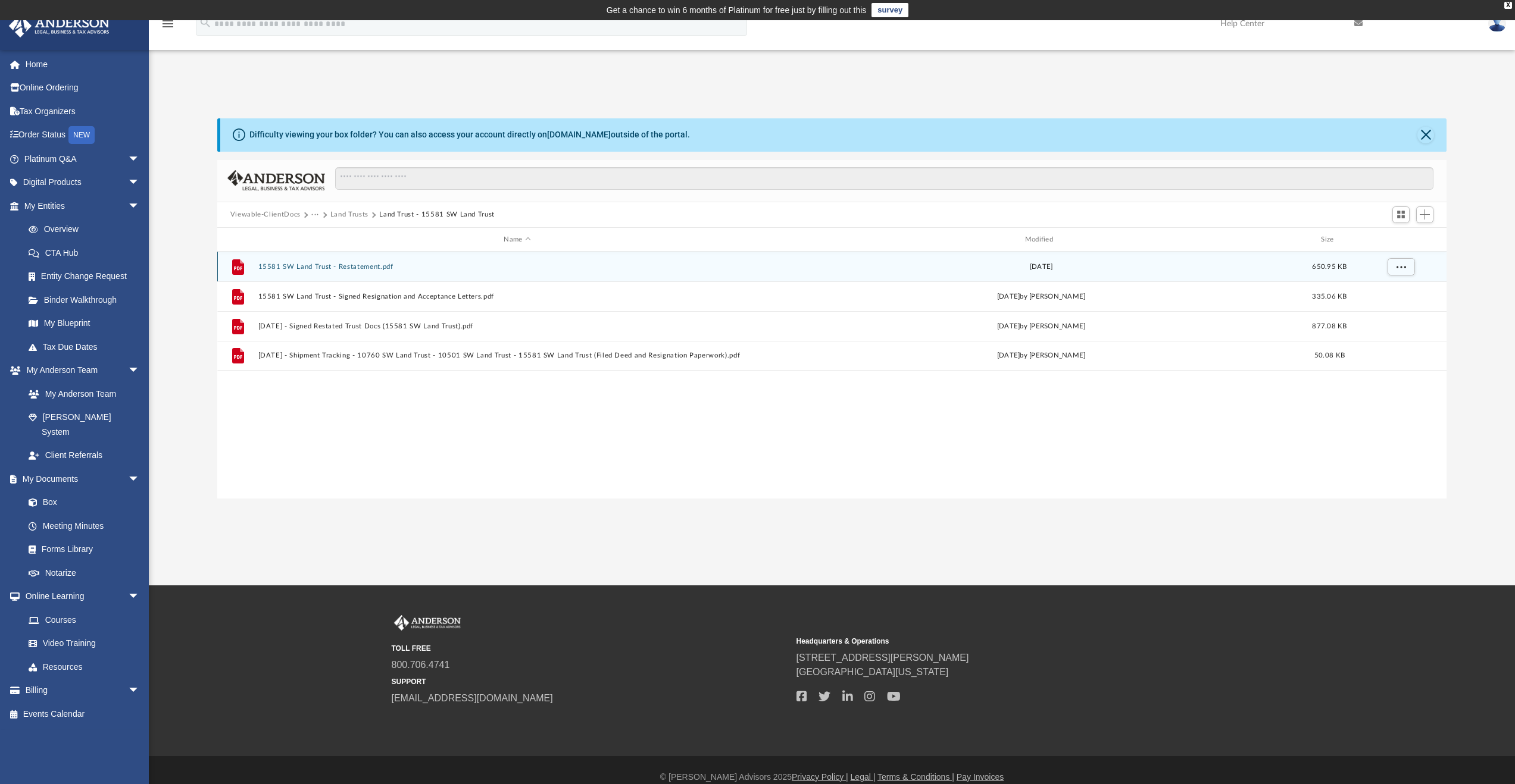
click at [373, 268] on button "15581 SW Land Trust - Restatement.pdf" at bounding box center [517, 266] width 519 height 8
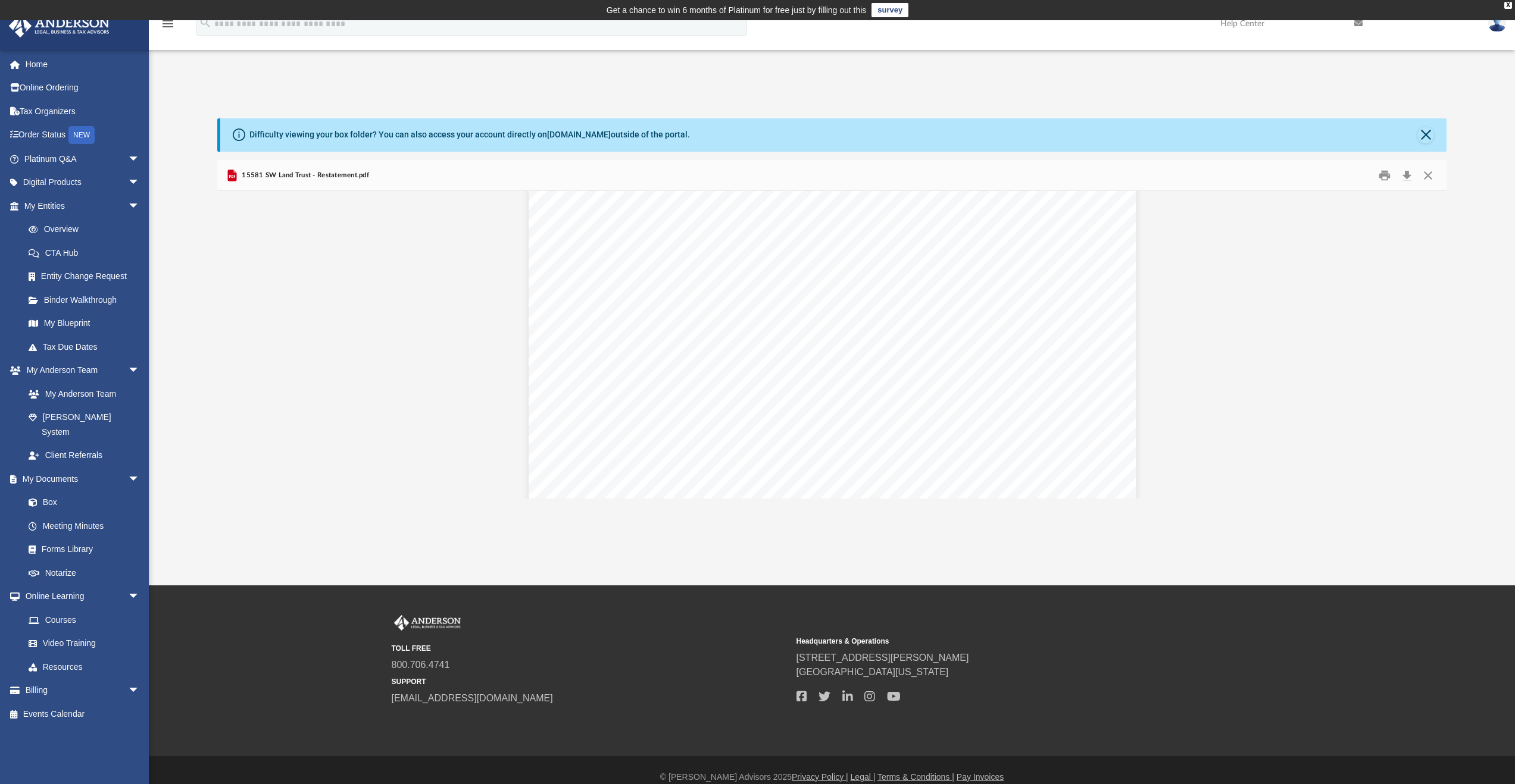
scroll to position [2033, 0]
click at [1429, 176] on button "Close" at bounding box center [1428, 176] width 21 height 19
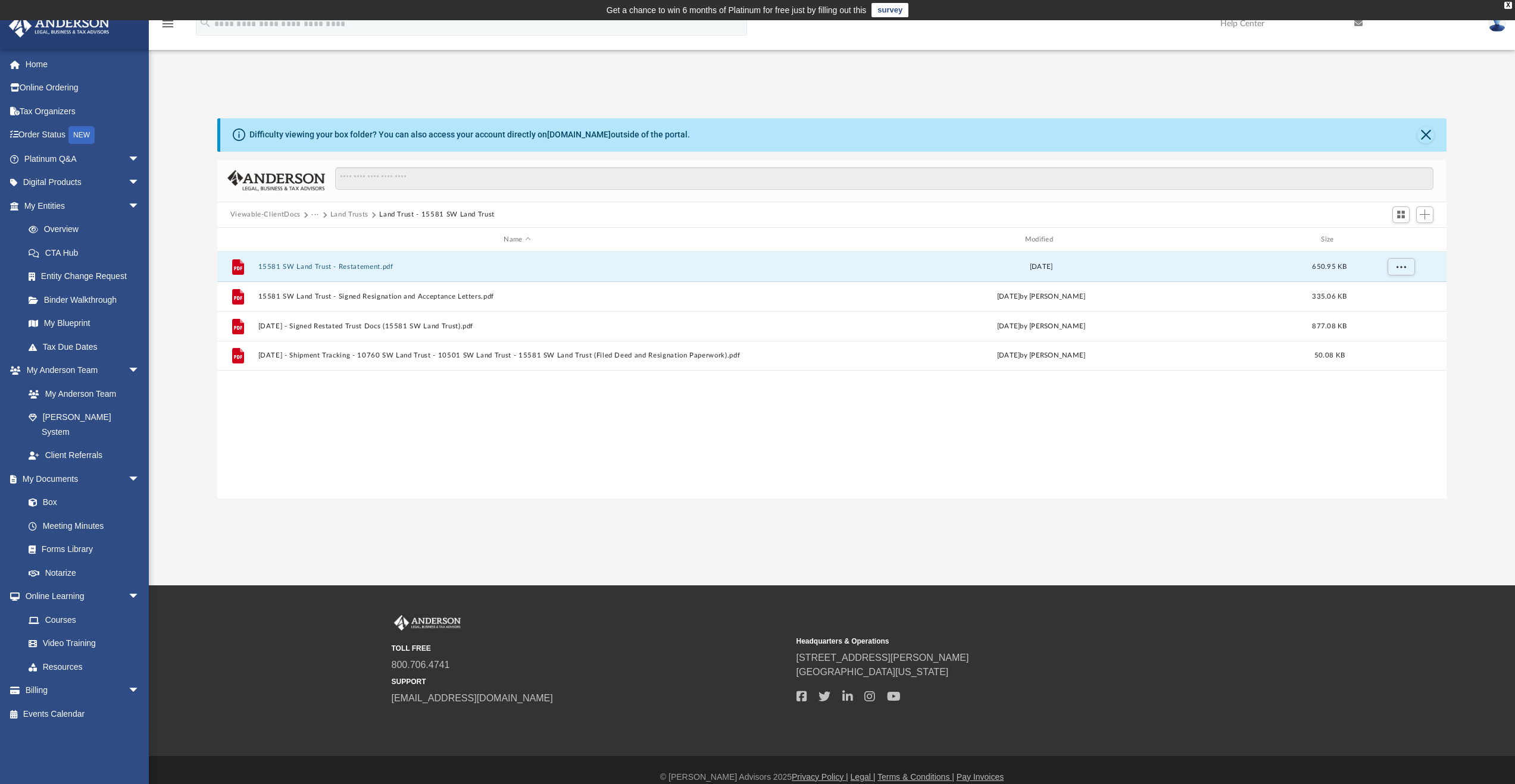
click at [356, 216] on button "Land Trusts" at bounding box center [349, 214] width 38 height 11
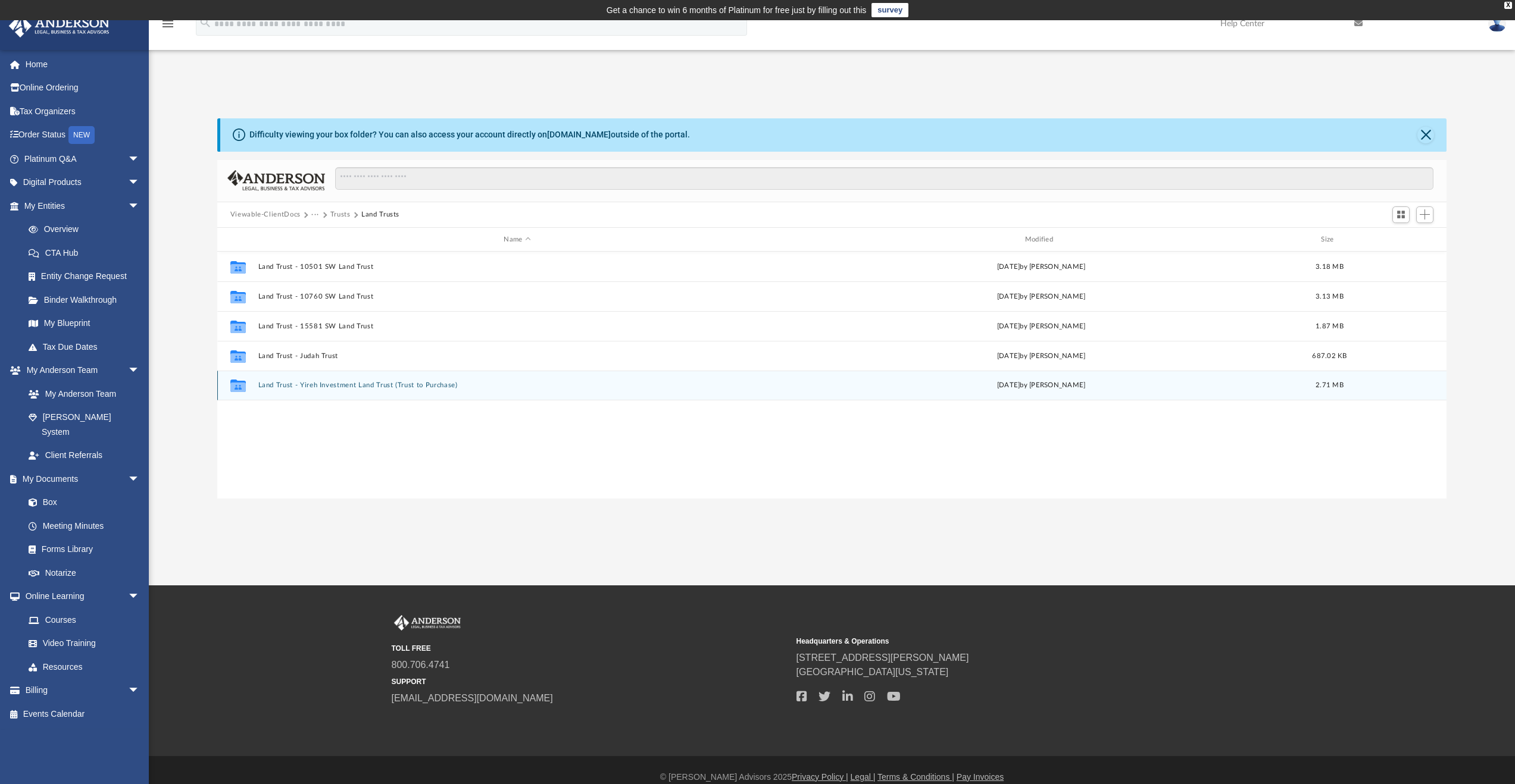
click at [352, 388] on button "Land Trust - Yireh Investment Land Trust (Trust to Purchase)" at bounding box center [517, 386] width 519 height 8
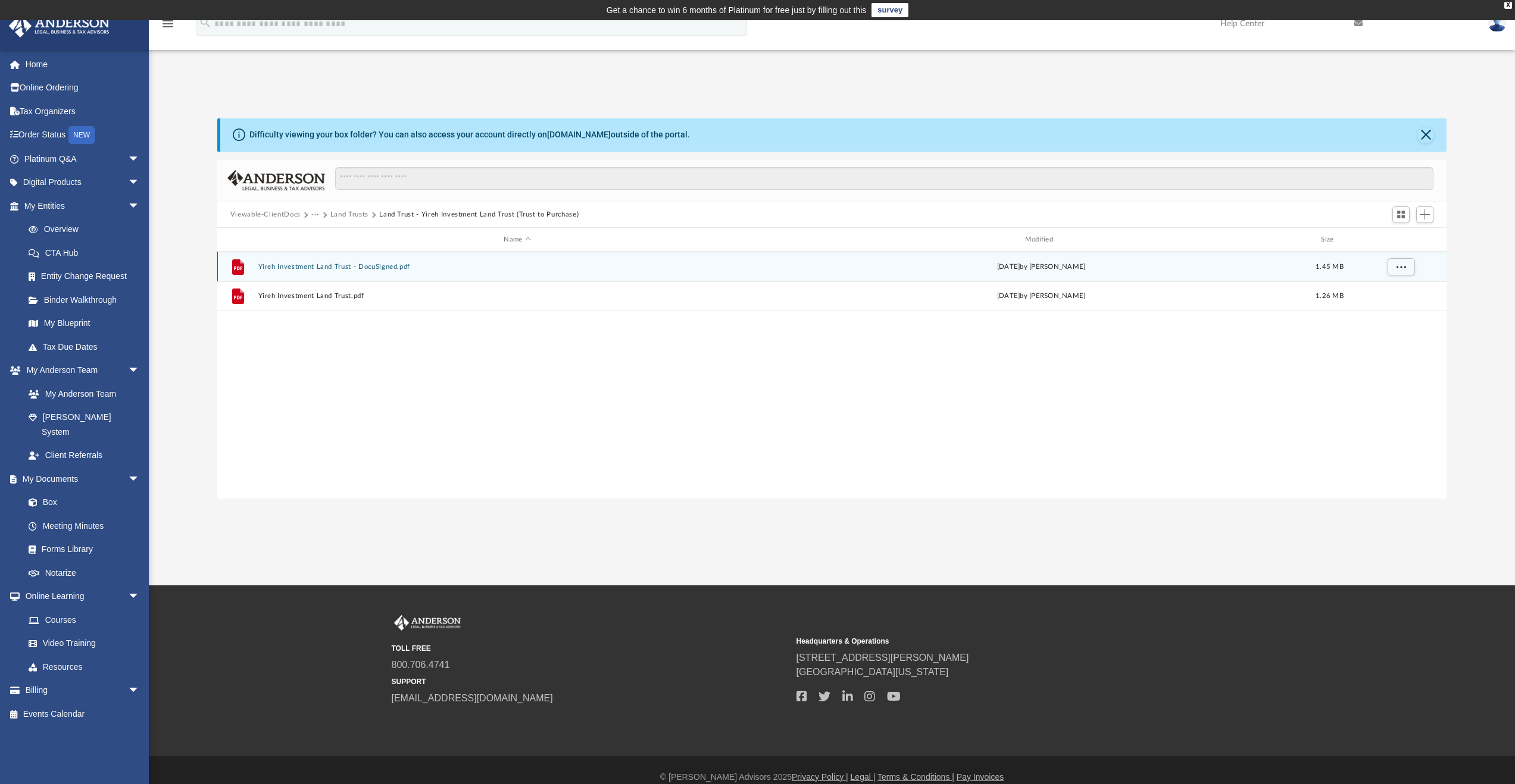
click at [344, 268] on button "Yireh Investment Land Trust - DocuSigned.pdf" at bounding box center [517, 266] width 519 height 8
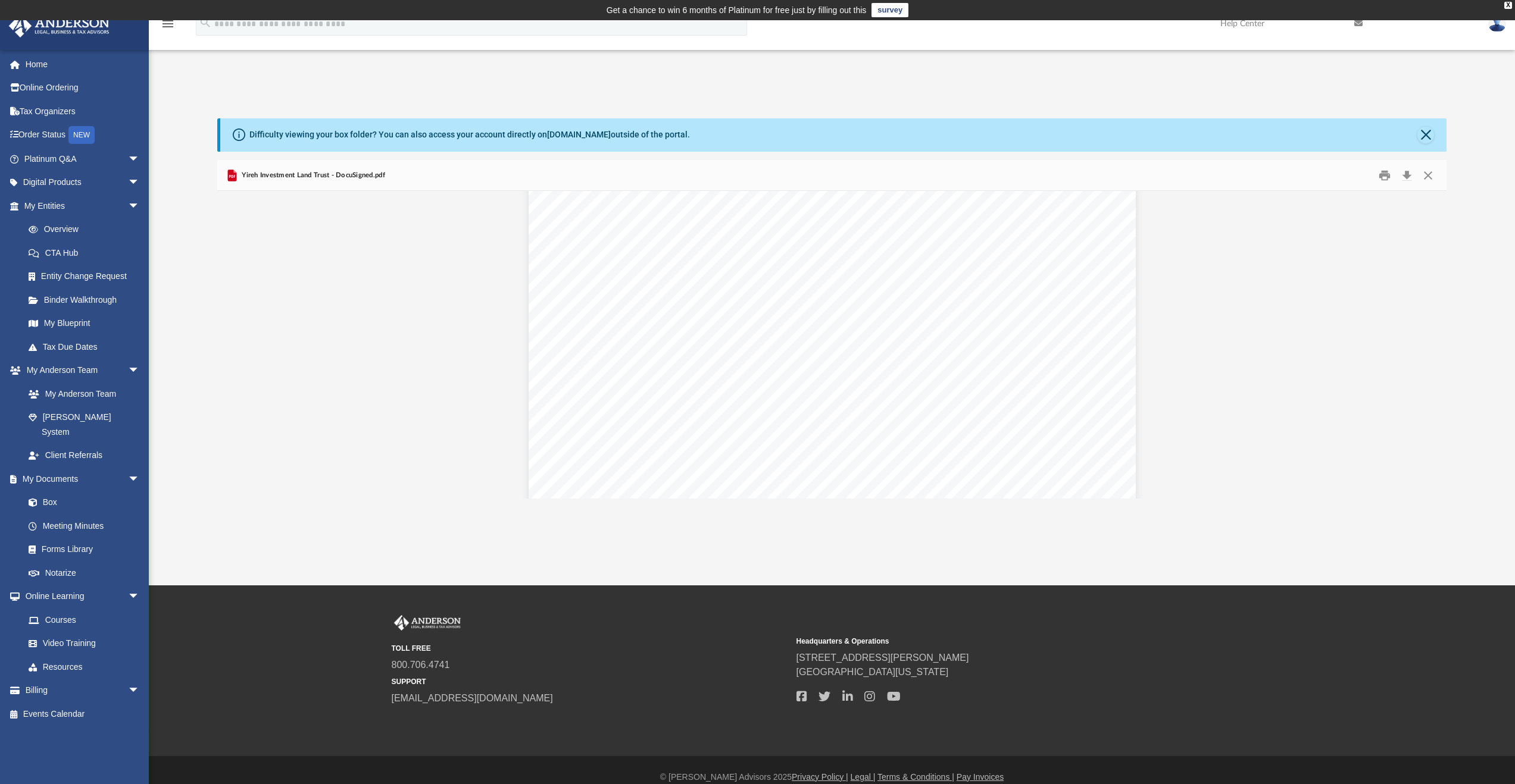
scroll to position [12484, 0]
click at [1427, 177] on button "Close" at bounding box center [1428, 176] width 21 height 19
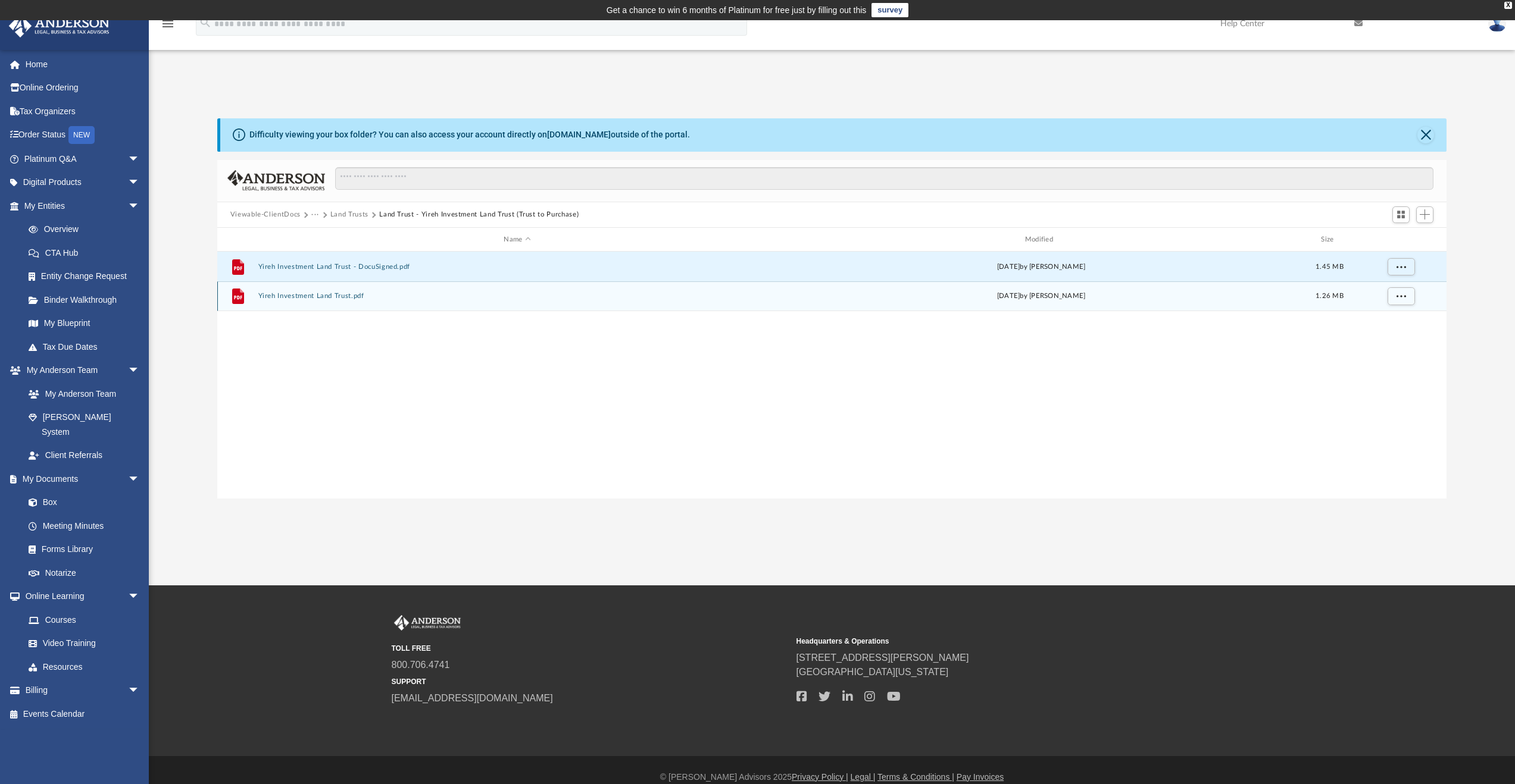
click at [313, 298] on button "Yireh Investment Land Trust.pdf" at bounding box center [517, 296] width 519 height 8
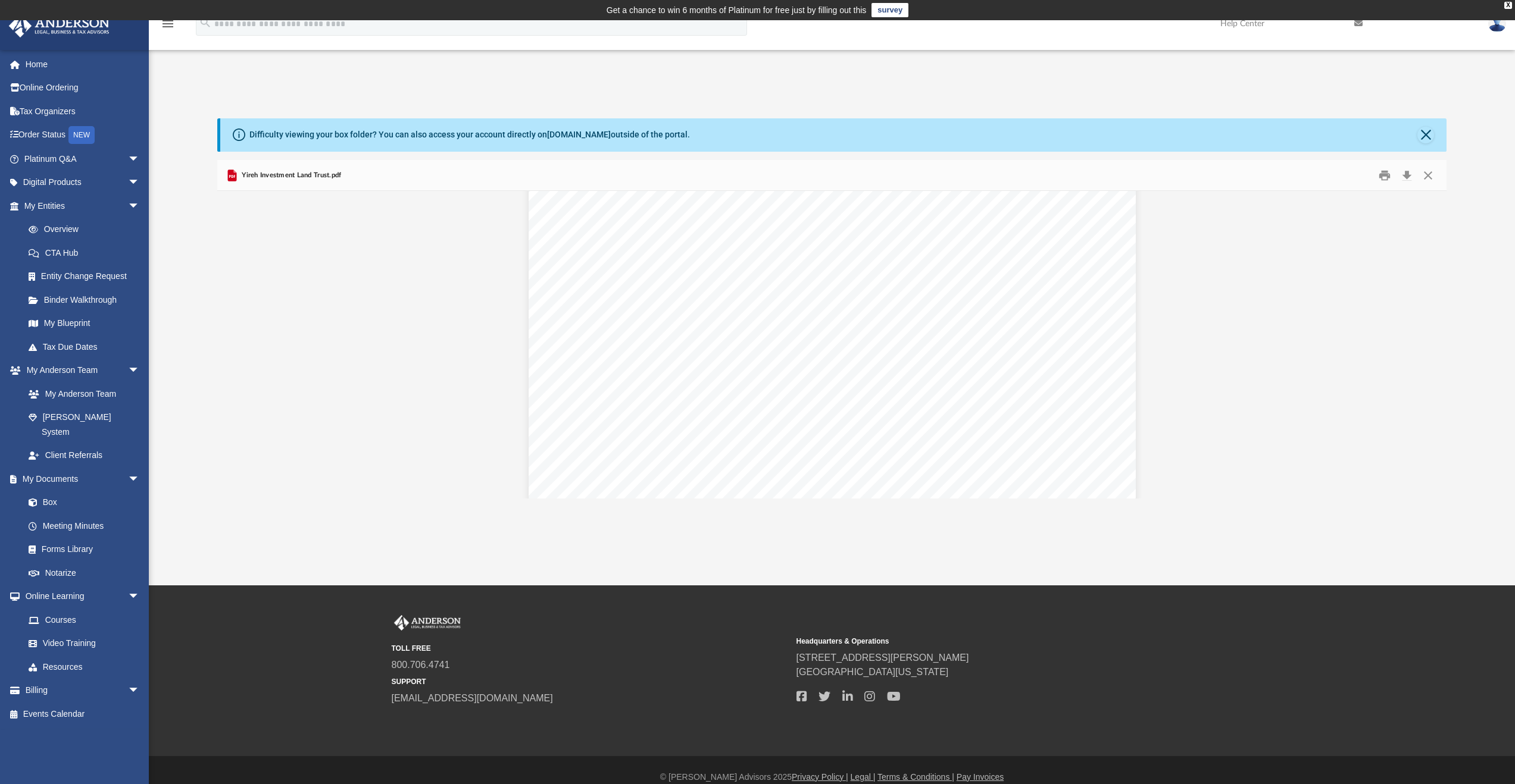
scroll to position [5969, 0]
click at [1424, 179] on button "Close" at bounding box center [1428, 176] width 21 height 19
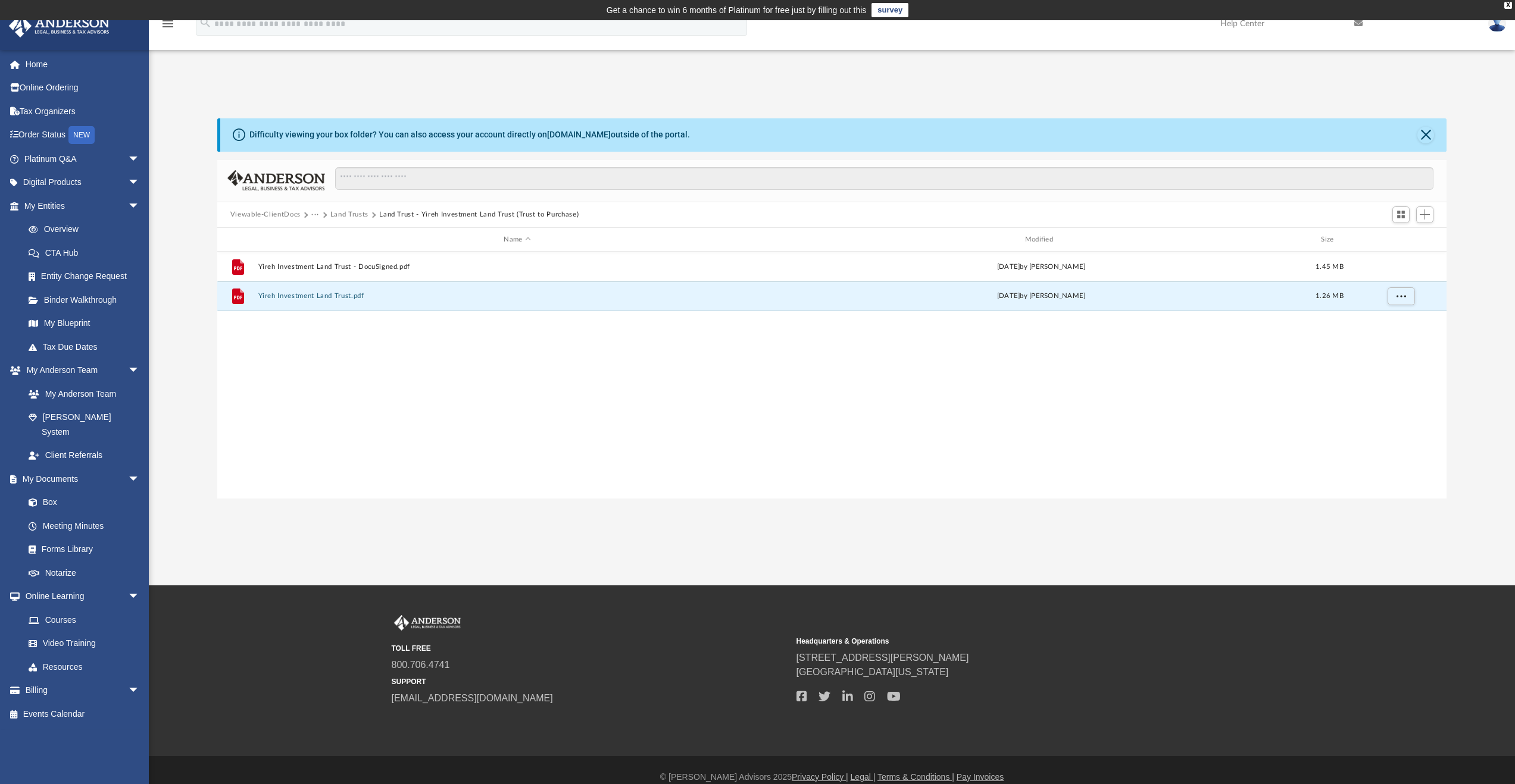
click at [359, 217] on button "Land Trusts" at bounding box center [349, 214] width 38 height 11
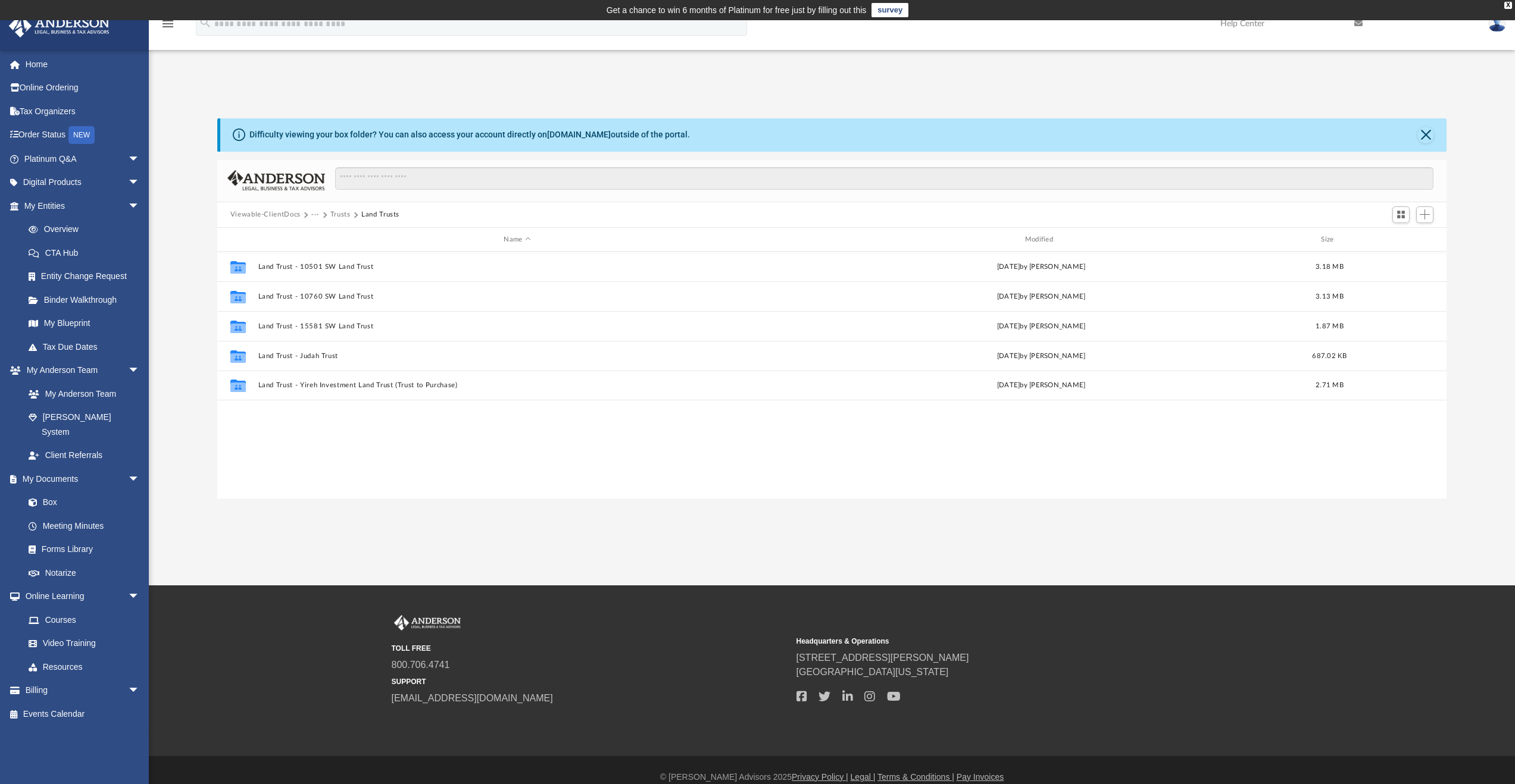
click at [345, 216] on button "Trusts" at bounding box center [341, 214] width 20 height 11
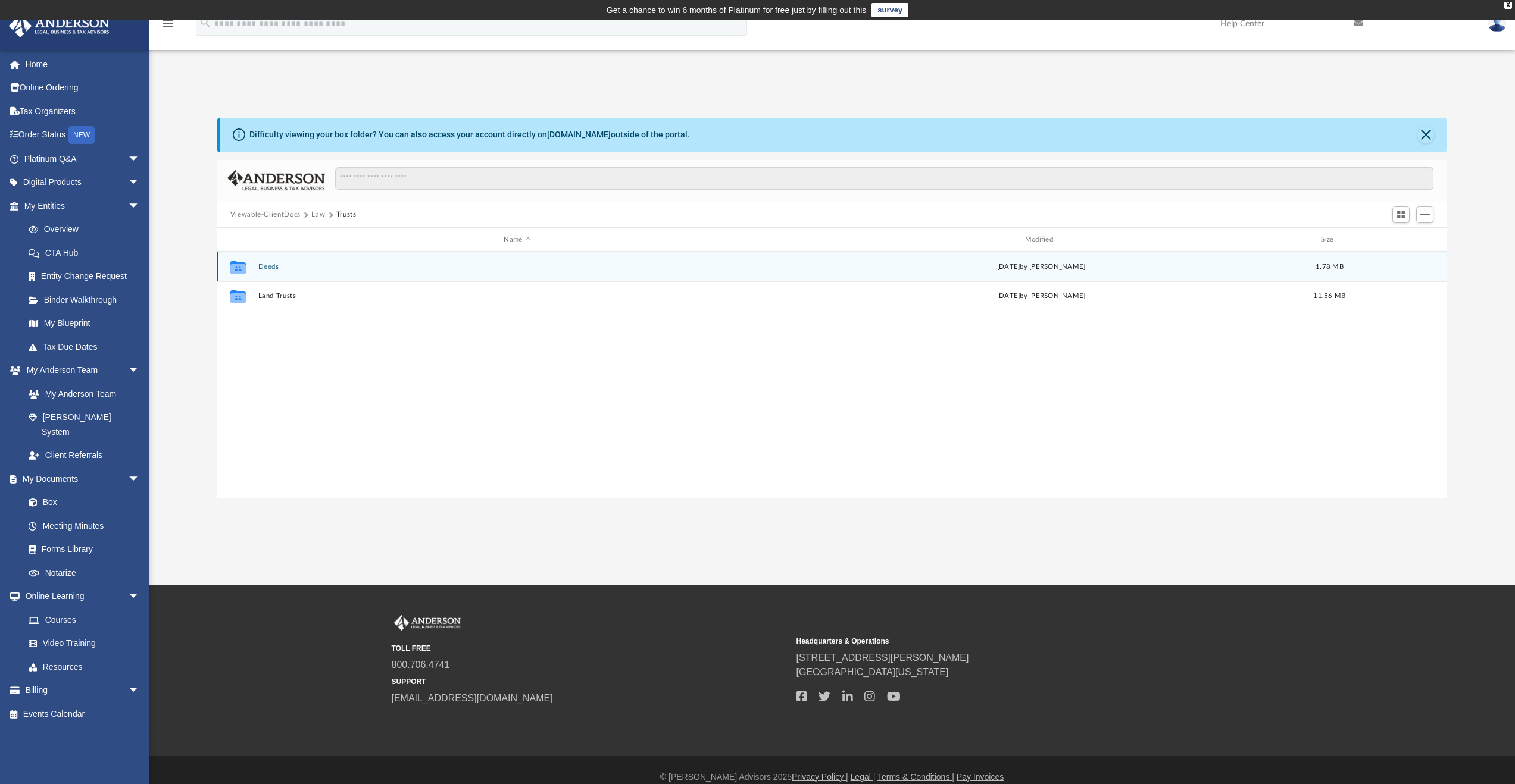
click at [269, 256] on div "Collaborated Folder Deeds [DATE] by [PERSON_NAME] 1.78 MB" at bounding box center [832, 267] width 1230 height 30
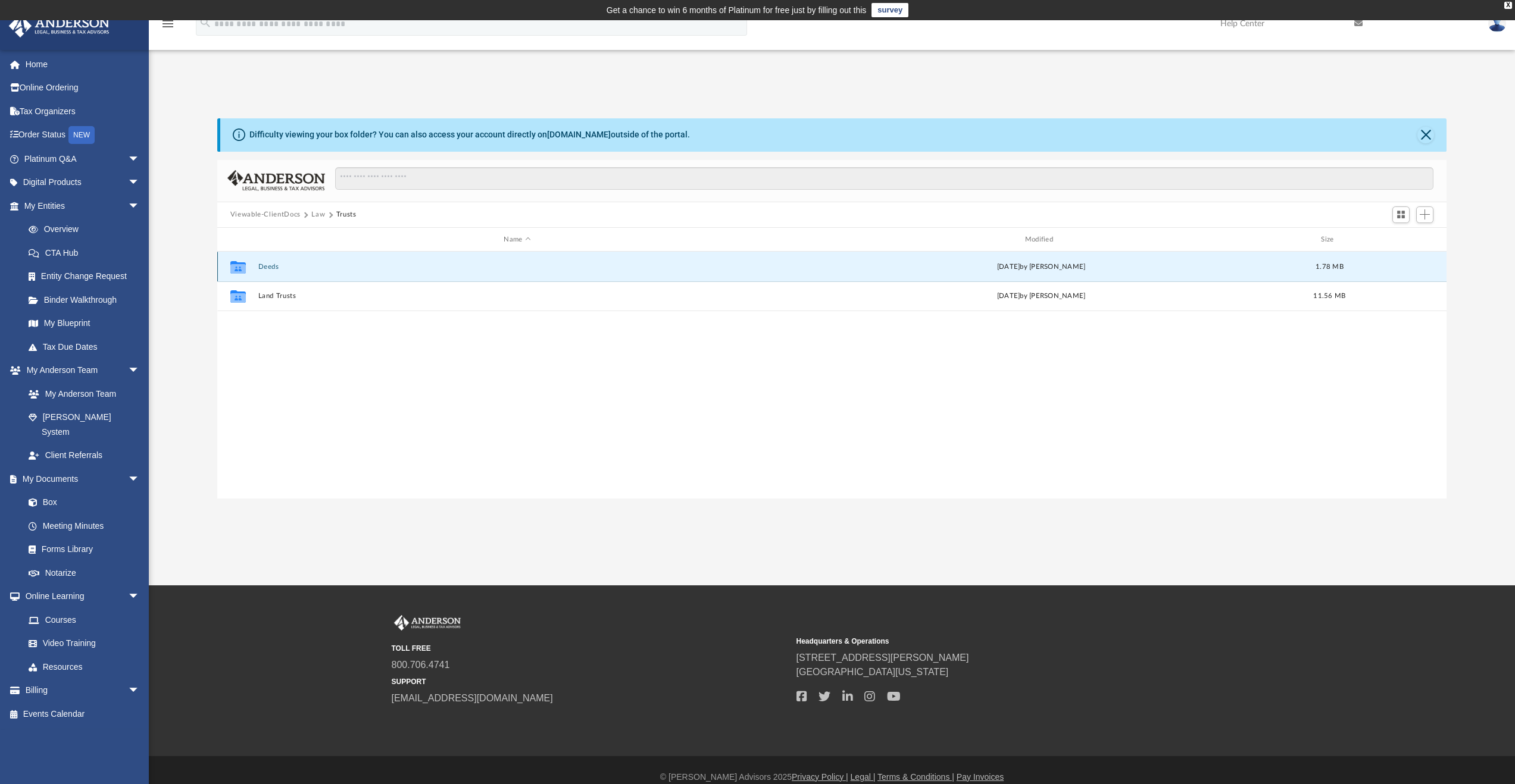
click at [273, 264] on button "Deeds" at bounding box center [517, 266] width 519 height 8
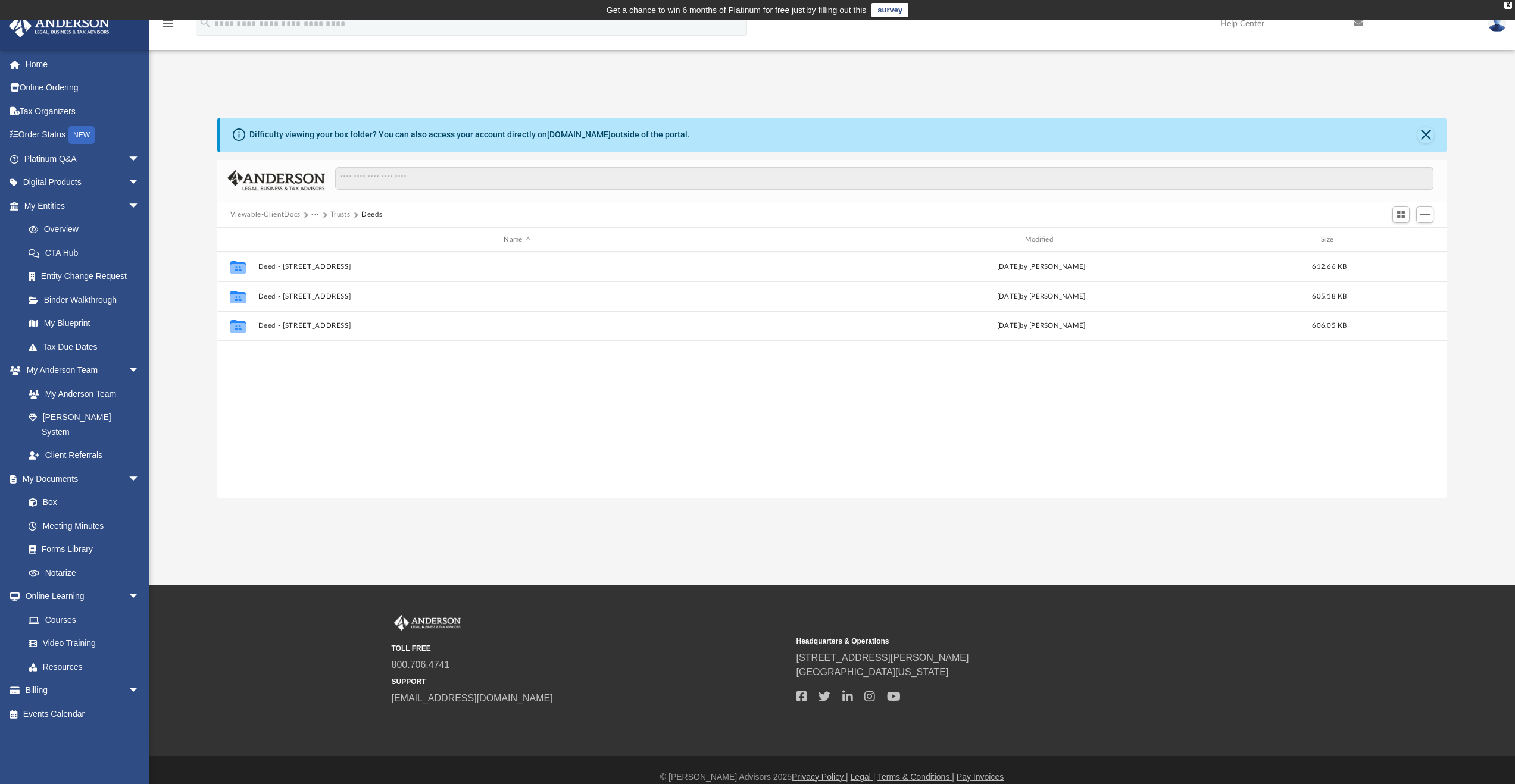
click at [371, 411] on div "Collaborated Folder Deed - [STREET_ADDRESS] [DATE] by [PERSON_NAME] 612.66 KB C…" at bounding box center [832, 376] width 1230 height 247
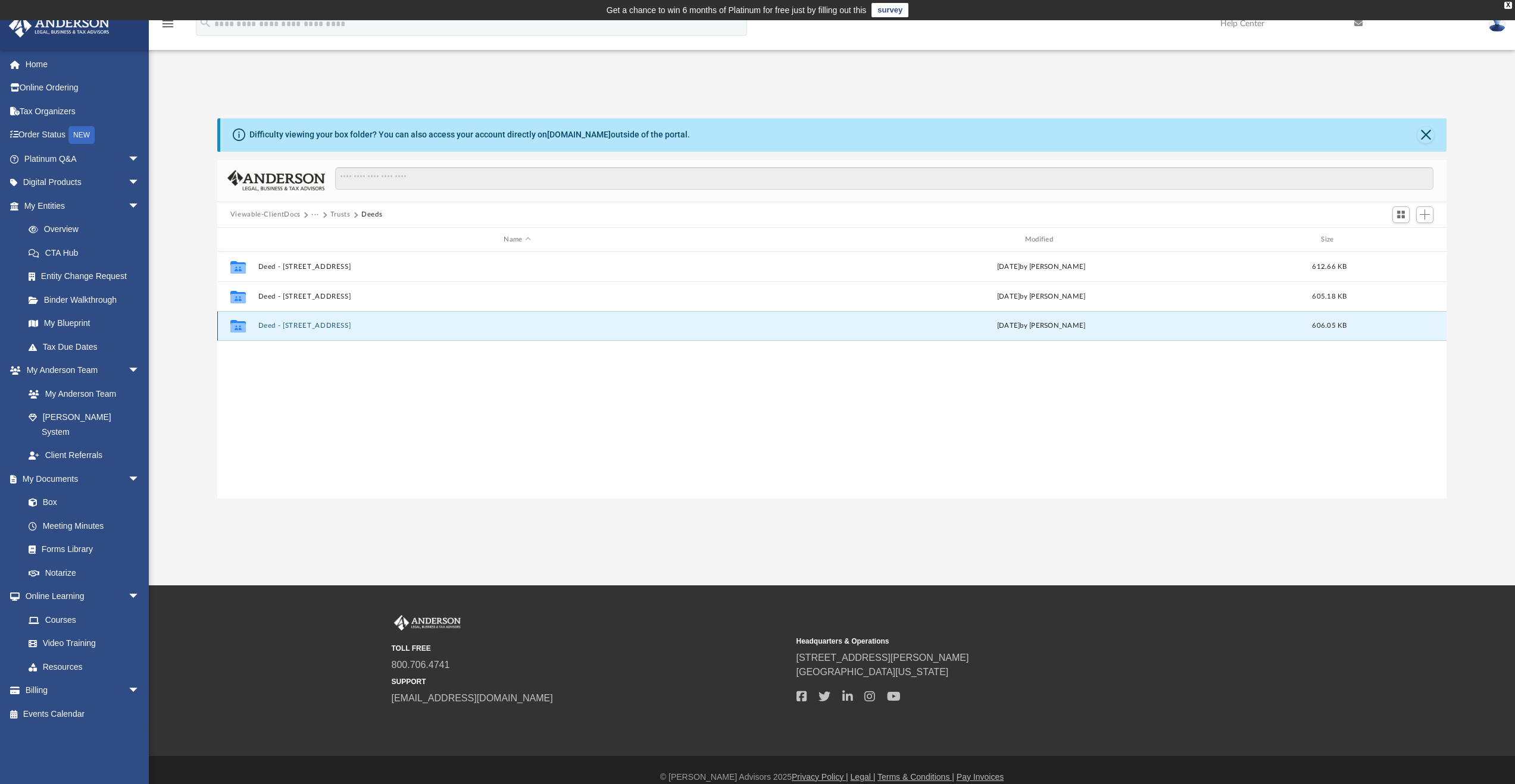
click at [351, 326] on button "Deed - [STREET_ADDRESS]" at bounding box center [517, 326] width 519 height 8
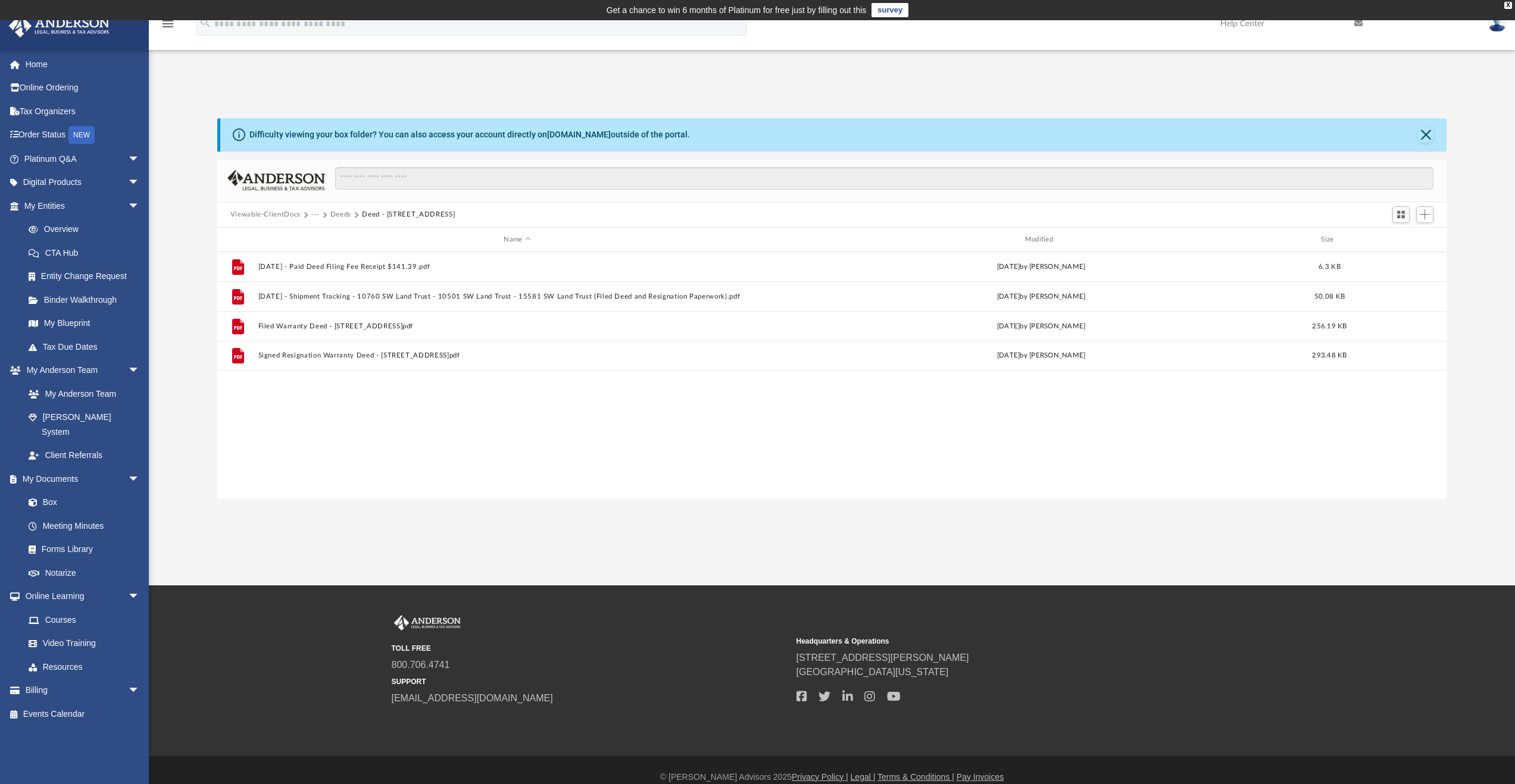
click at [340, 213] on button "Deeds" at bounding box center [341, 214] width 21 height 11
click at [338, 213] on button "Trusts" at bounding box center [341, 214] width 20 height 11
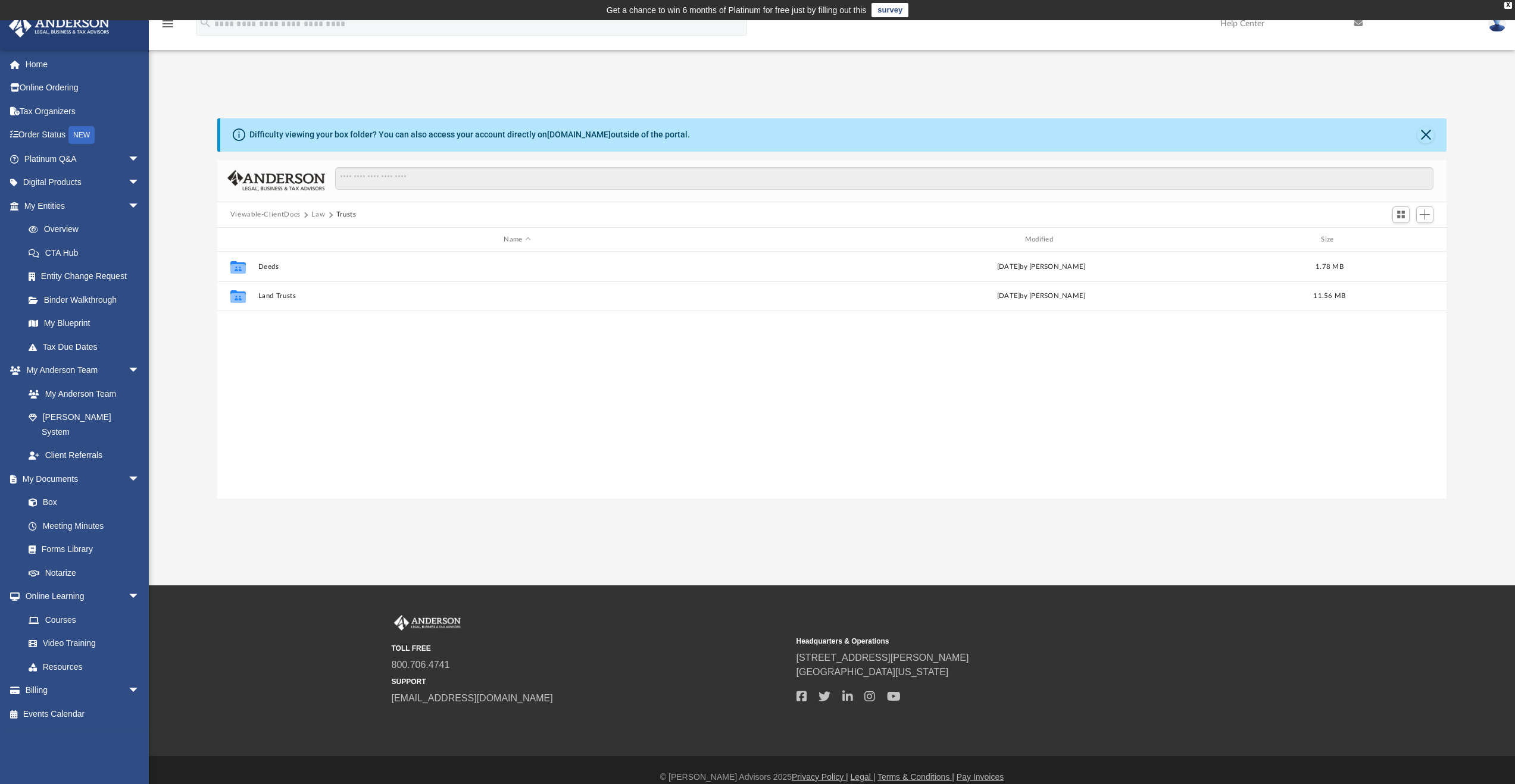
click at [316, 214] on button "Law" at bounding box center [318, 214] width 14 height 11
